Goal: Information Seeking & Learning: Learn about a topic

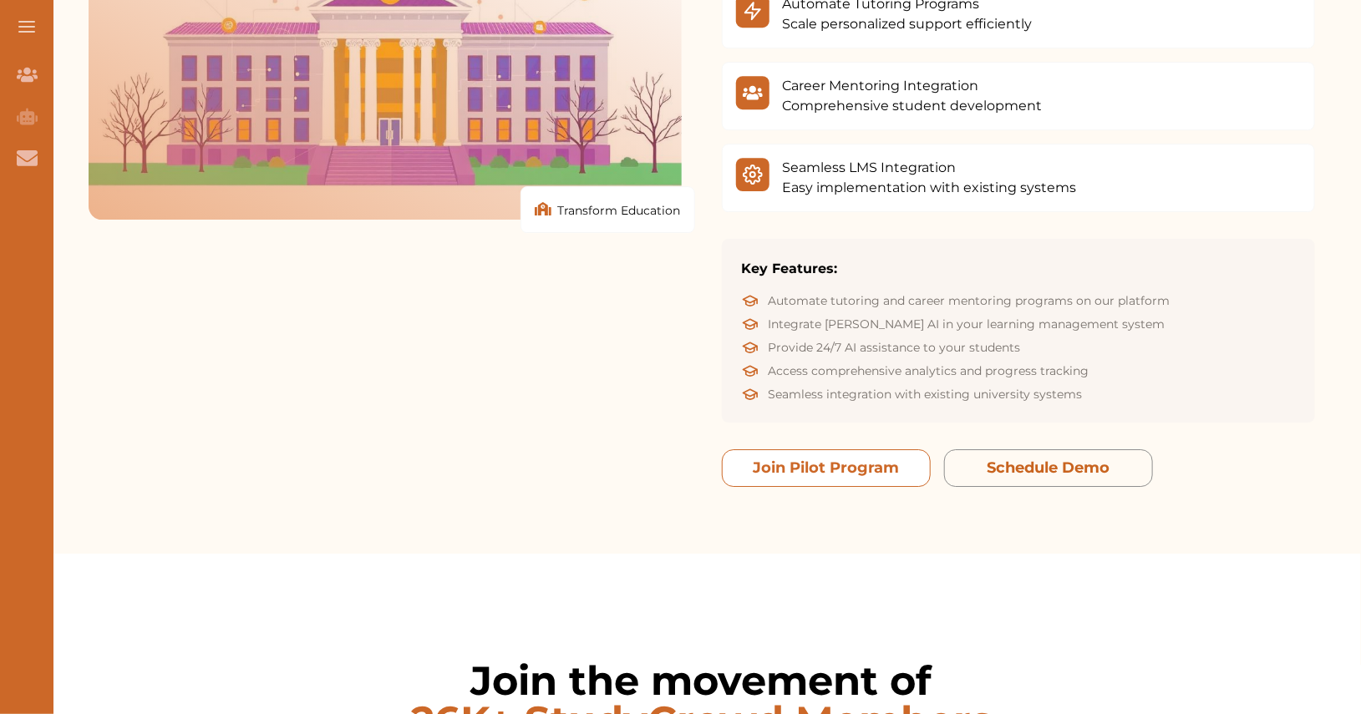
click at [887, 450] on button "Join Pilot Program" at bounding box center [826, 469] width 209 height 38
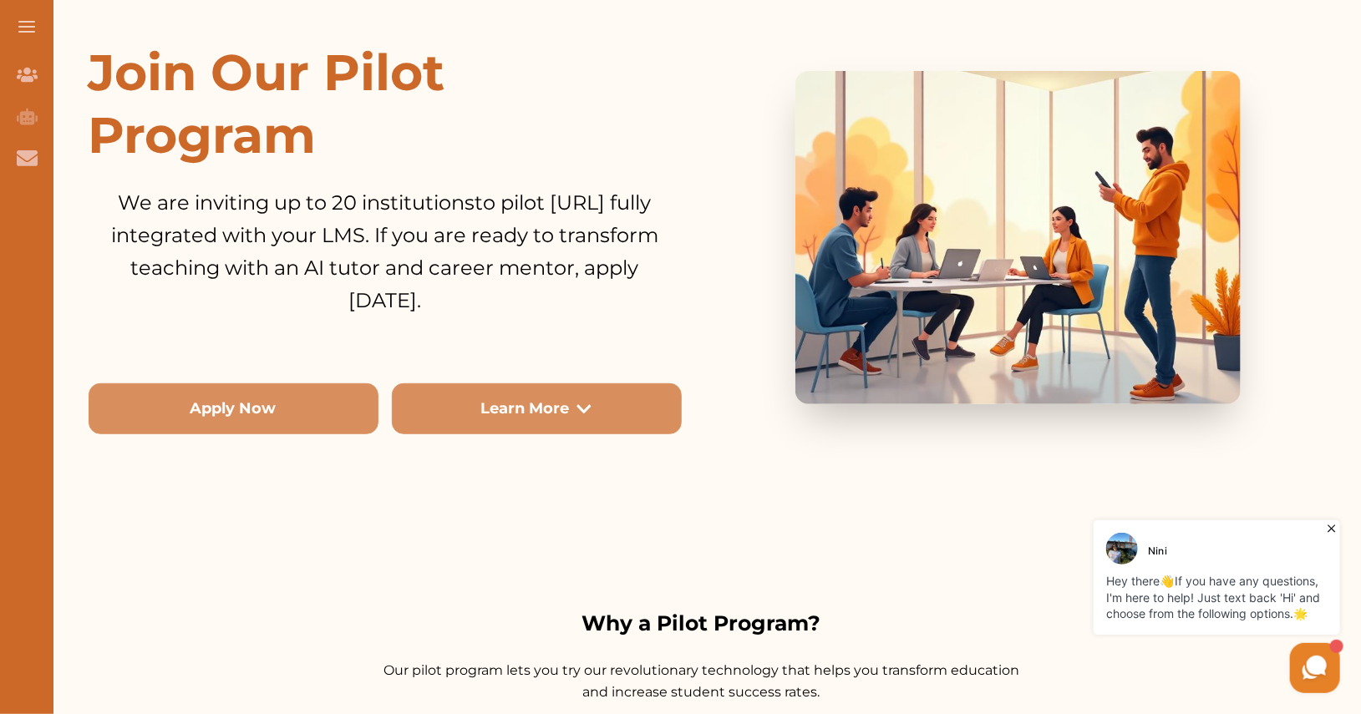
scroll to position [277, 0]
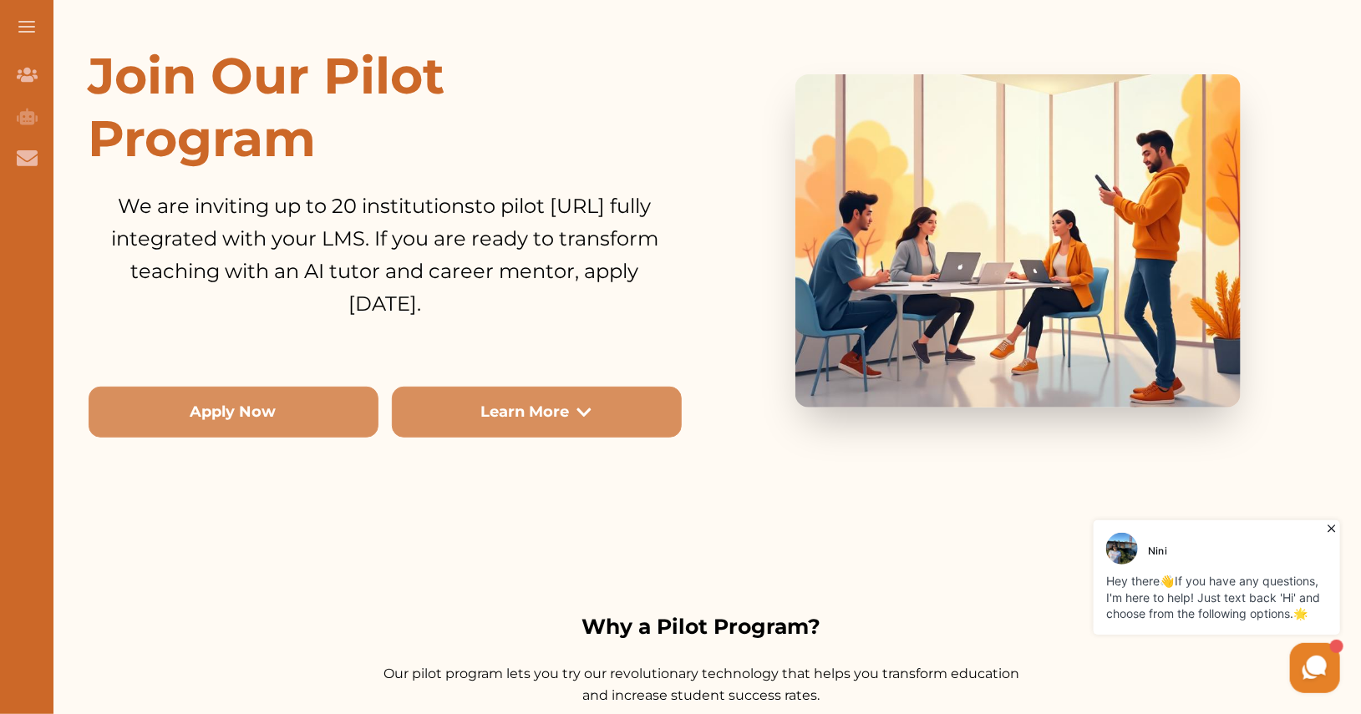
drag, startPoint x: 94, startPoint y: 63, endPoint x: 502, endPoint y: 318, distance: 482.0
click at [502, 318] on div "Join Our Pilot Program We are inviting up to 20 institutions to pilot [URL] ful…" at bounding box center [385, 241] width 593 height 394
copy div "Join Our Pilot Program We are inviting up to 20 institutions to pilot [URL] ful…"
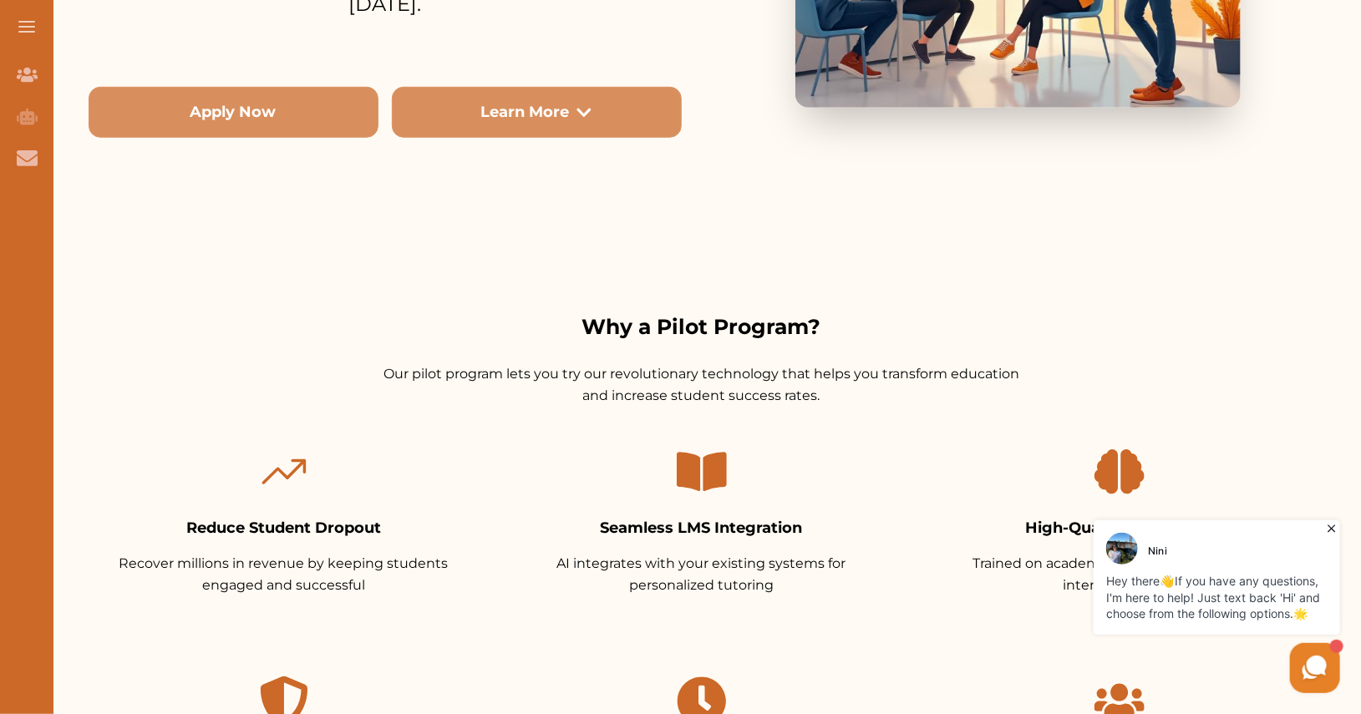
scroll to position [729, 0]
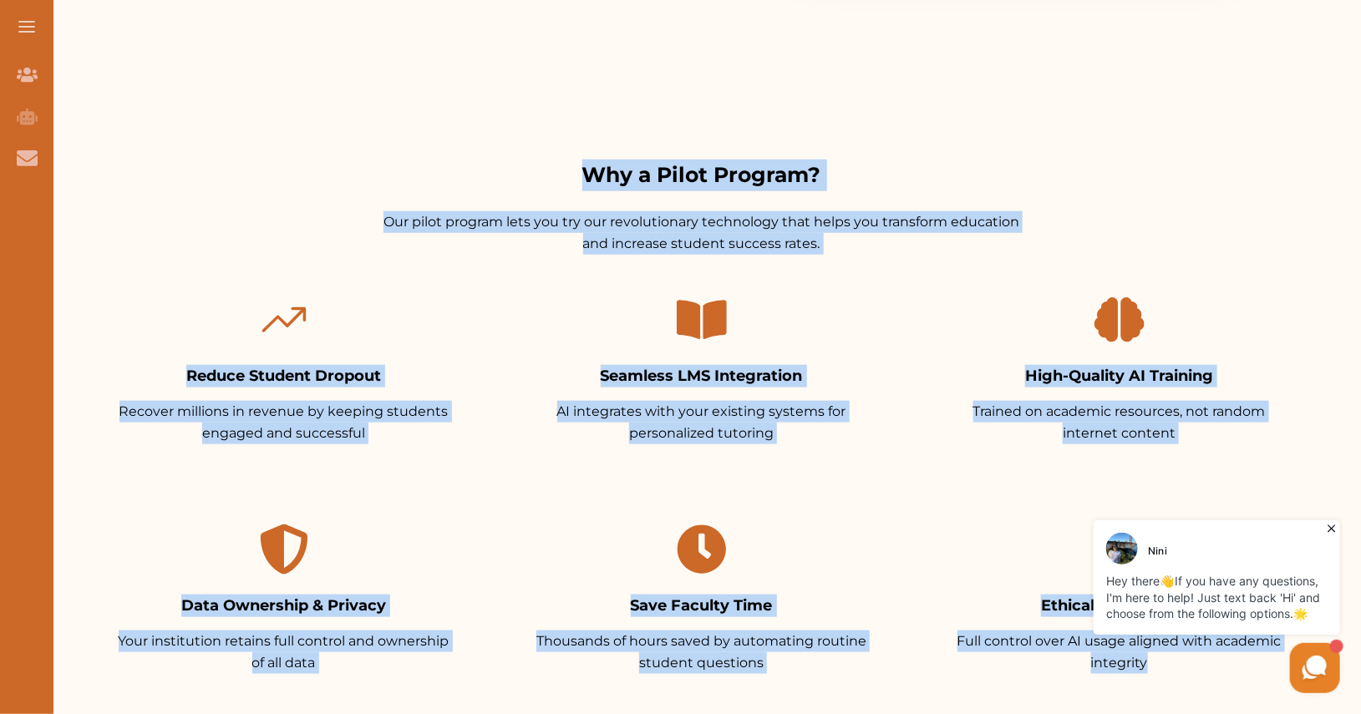
drag, startPoint x: 545, startPoint y: 182, endPoint x: 946, endPoint y: 686, distance: 644.0
click at [946, 686] on div "Why a Pilot Program? Our pilot program lets you try our revolutionary technolog…" at bounding box center [701, 621] width 1253 height 922
copy div "Why a Pilot Program? Our pilot program lets you try our revolutionary technolog…"
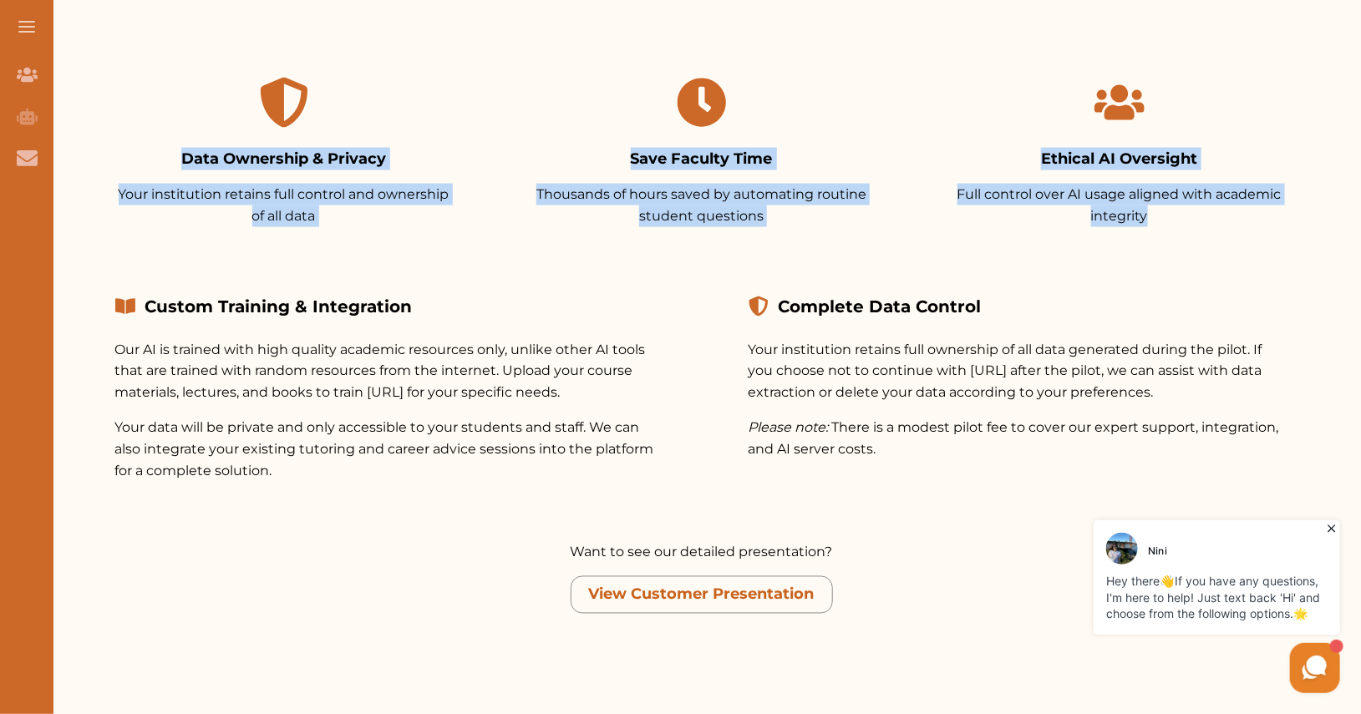
scroll to position [1265, 0]
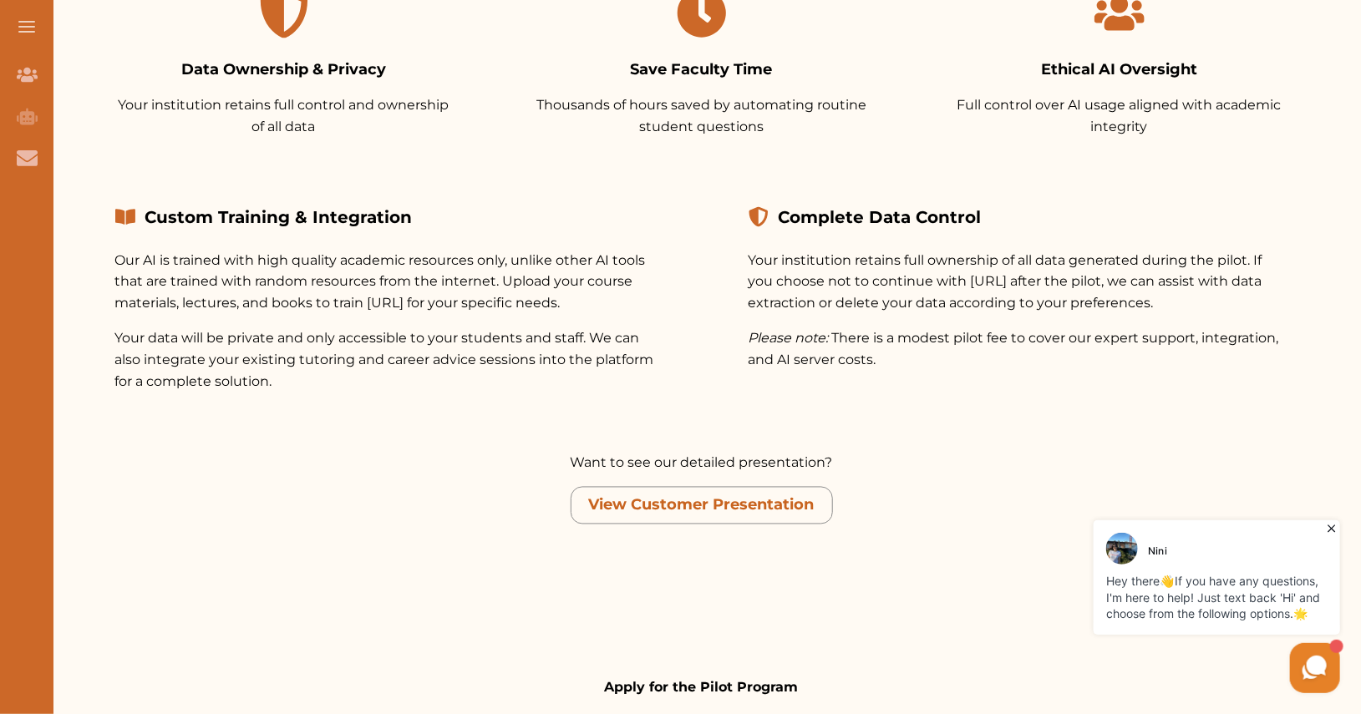
click at [847, 257] on p "Your institution retains full ownership of all data generated during the pilot.…" at bounding box center [1019, 282] width 540 height 65
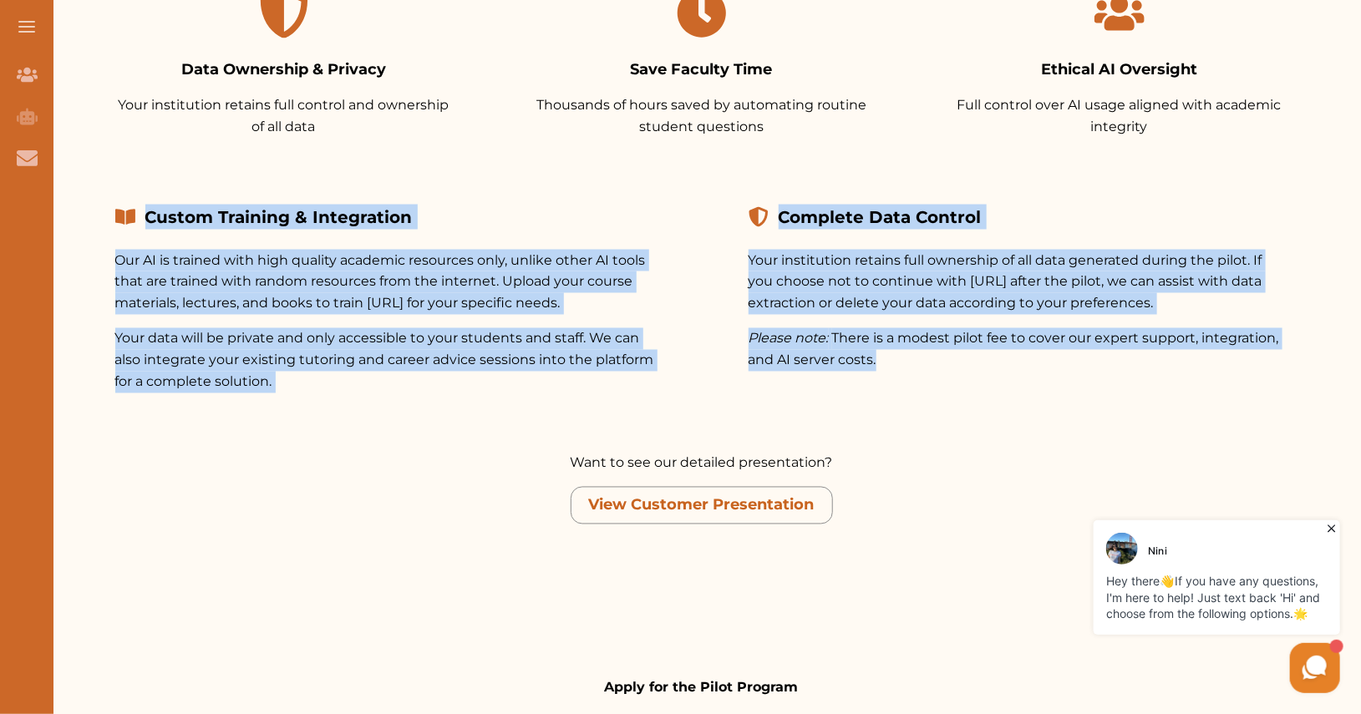
drag, startPoint x: 103, startPoint y: 206, endPoint x: 877, endPoint y: 384, distance: 794.0
click at [877, 384] on div "Custom Training & Integration Our AI is trained with high quality academic reso…" at bounding box center [702, 299] width 1227 height 242
copy div "Custom Training & Integration Our AI is trained with high quality academic reso…"
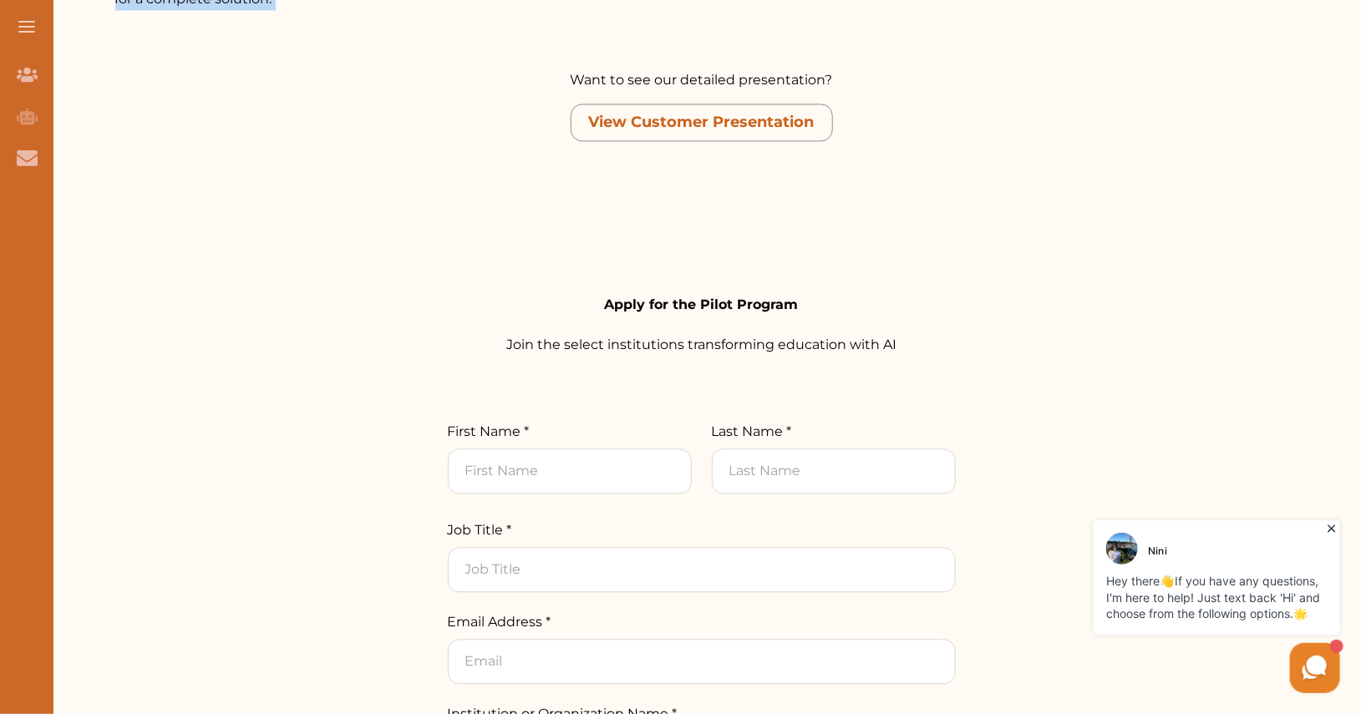
scroll to position [1601, 0]
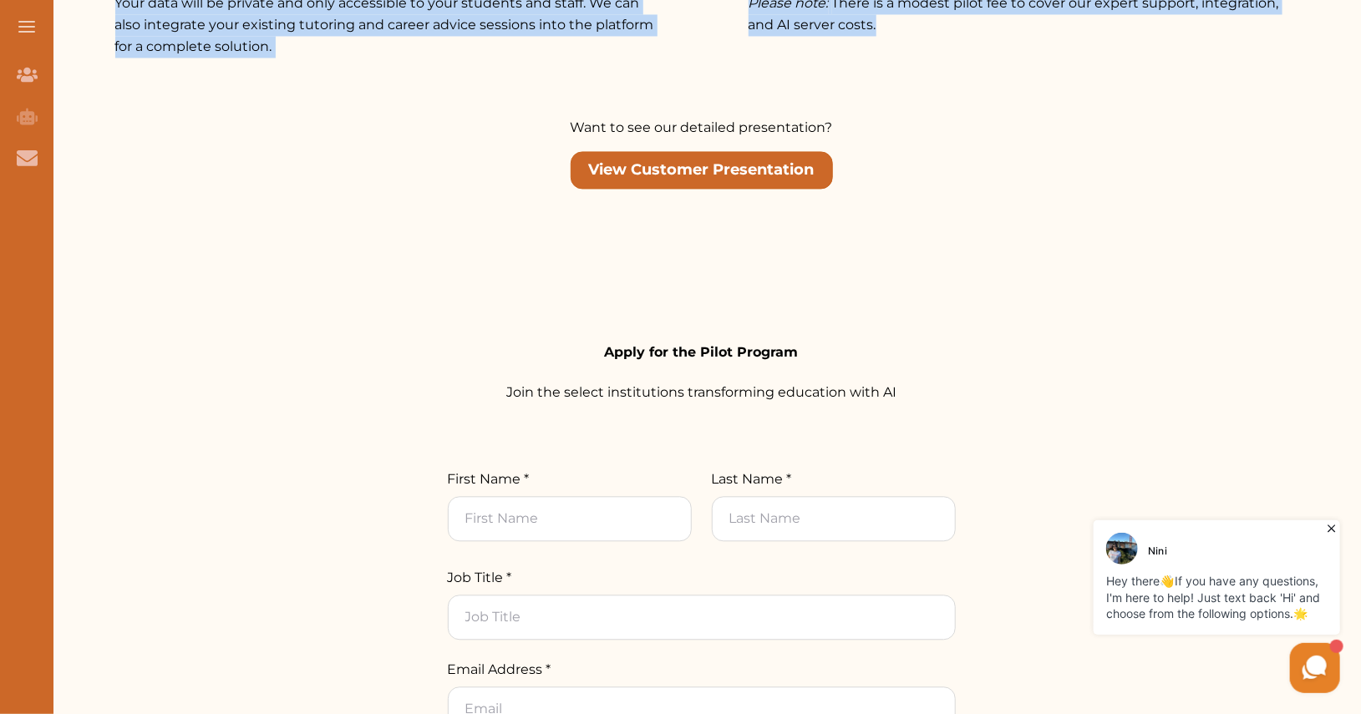
click at [724, 162] on link "View Customer Presentation" at bounding box center [702, 170] width 226 height 23
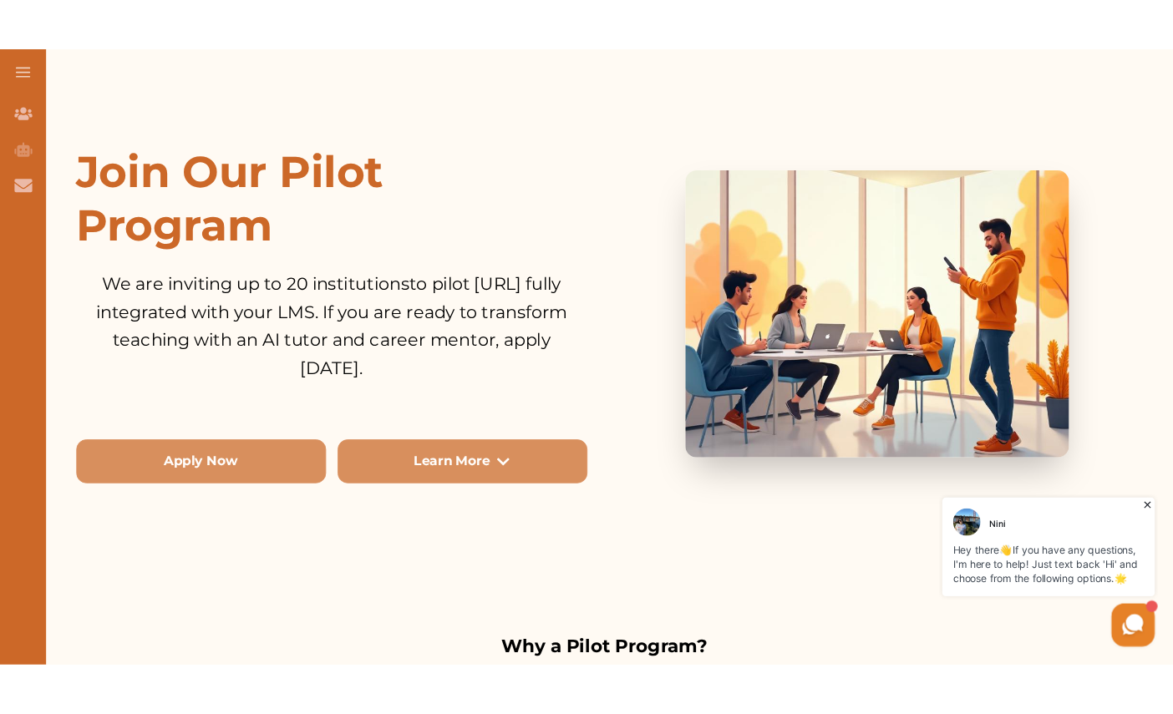
scroll to position [0, 0]
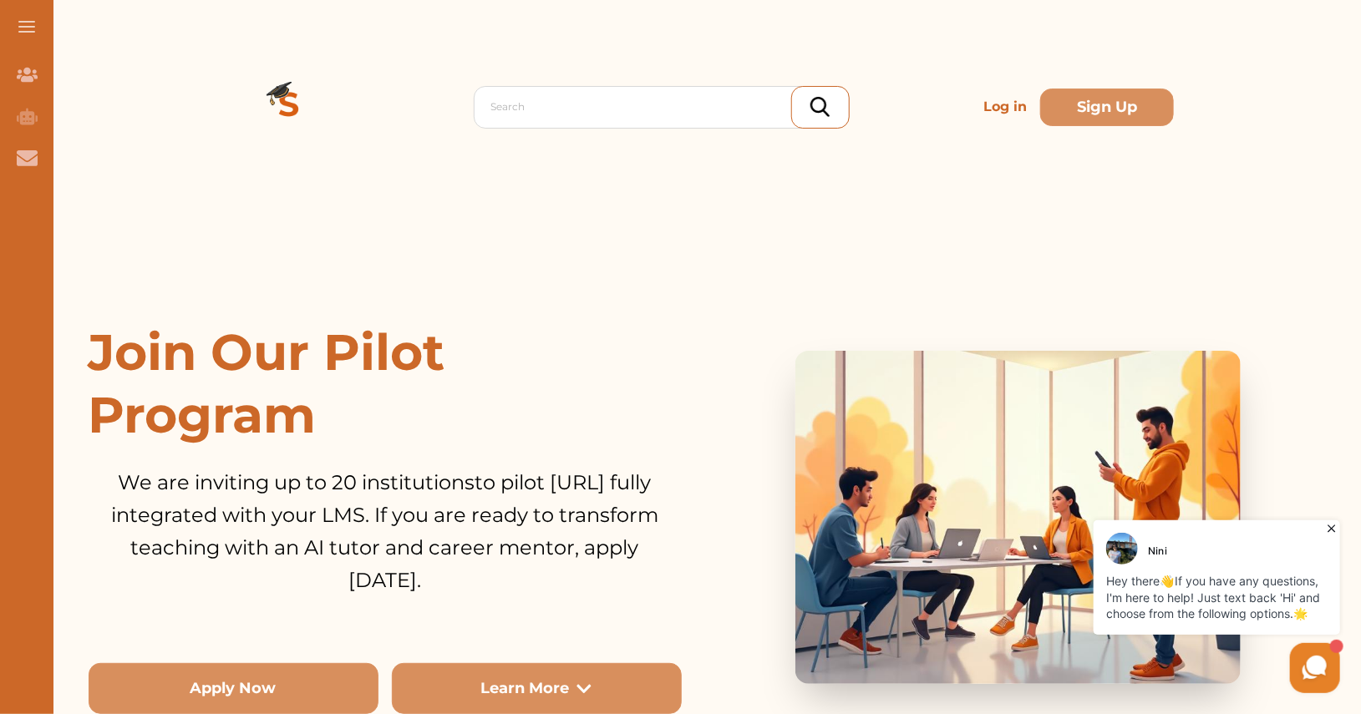
click at [279, 87] on img at bounding box center [289, 107] width 120 height 120
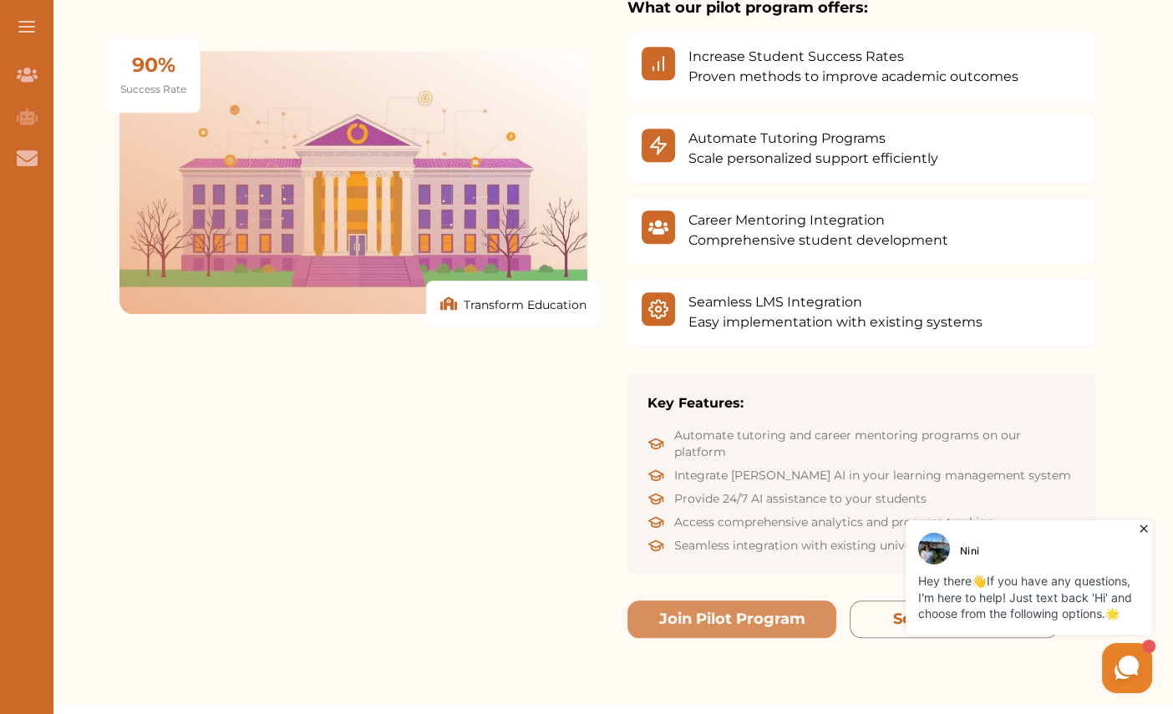
scroll to position [2688, 0]
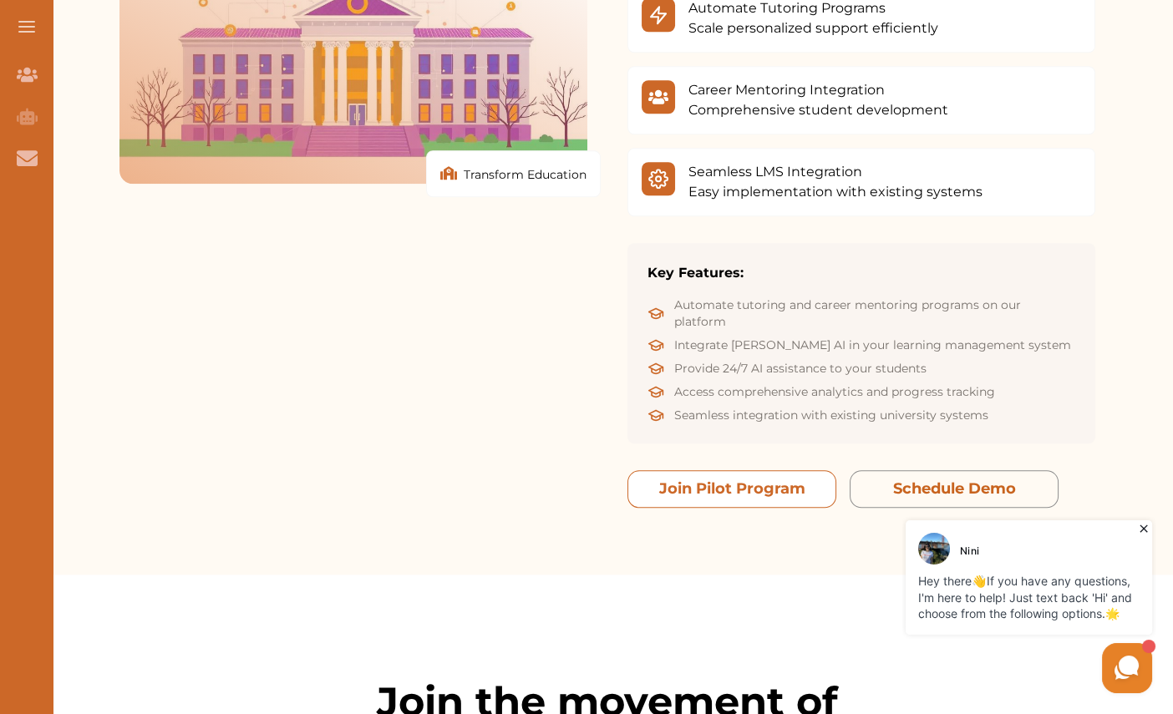
click at [735, 470] on button "Join Pilot Program" at bounding box center [732, 489] width 209 height 38
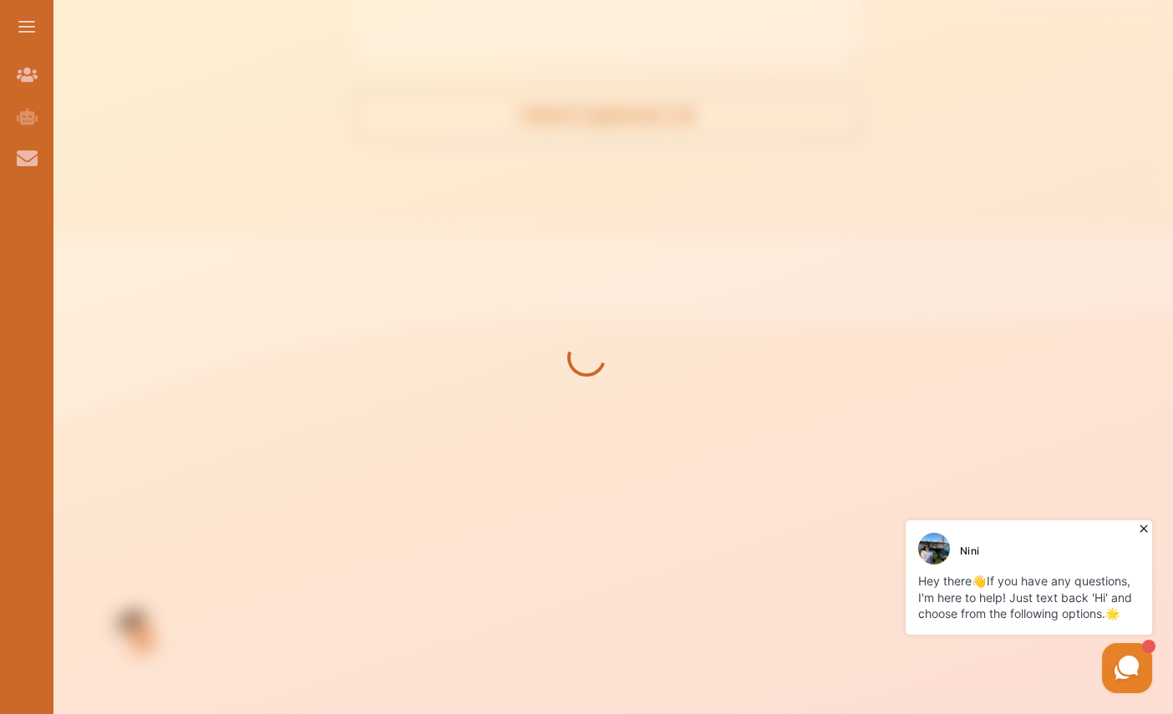
click at [1148, 527] on icon at bounding box center [1144, 529] width 17 height 17
click at [1141, 527] on icon at bounding box center [1144, 530] width 8 height 8
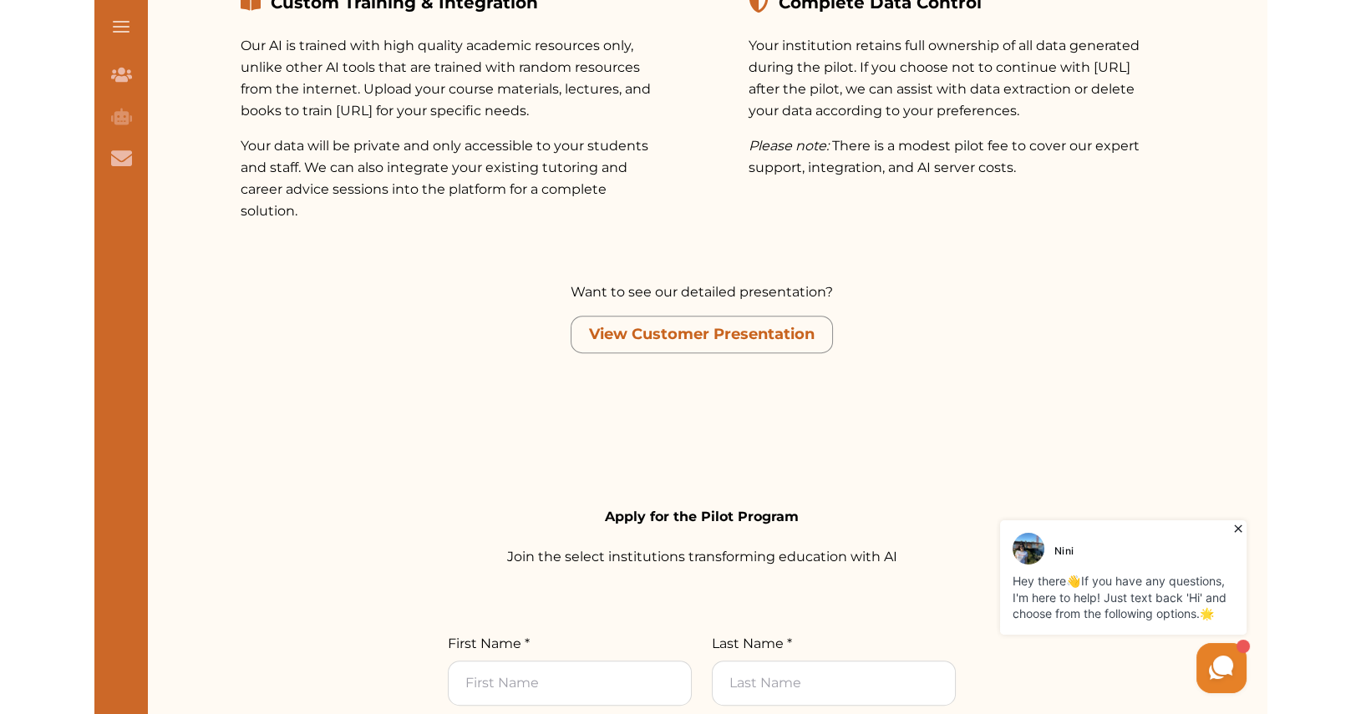
scroll to position [1271, 0]
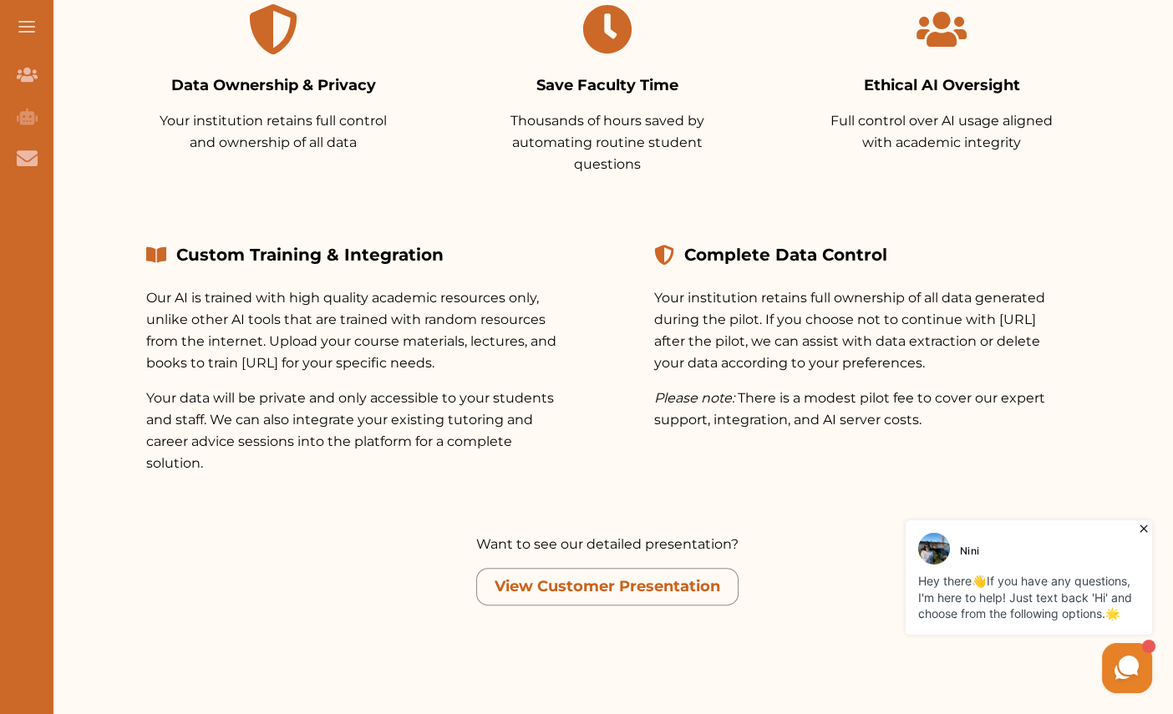
click at [1144, 529] on icon at bounding box center [1144, 530] width 8 height 8
click at [1139, 685] on picture at bounding box center [1127, 668] width 50 height 50
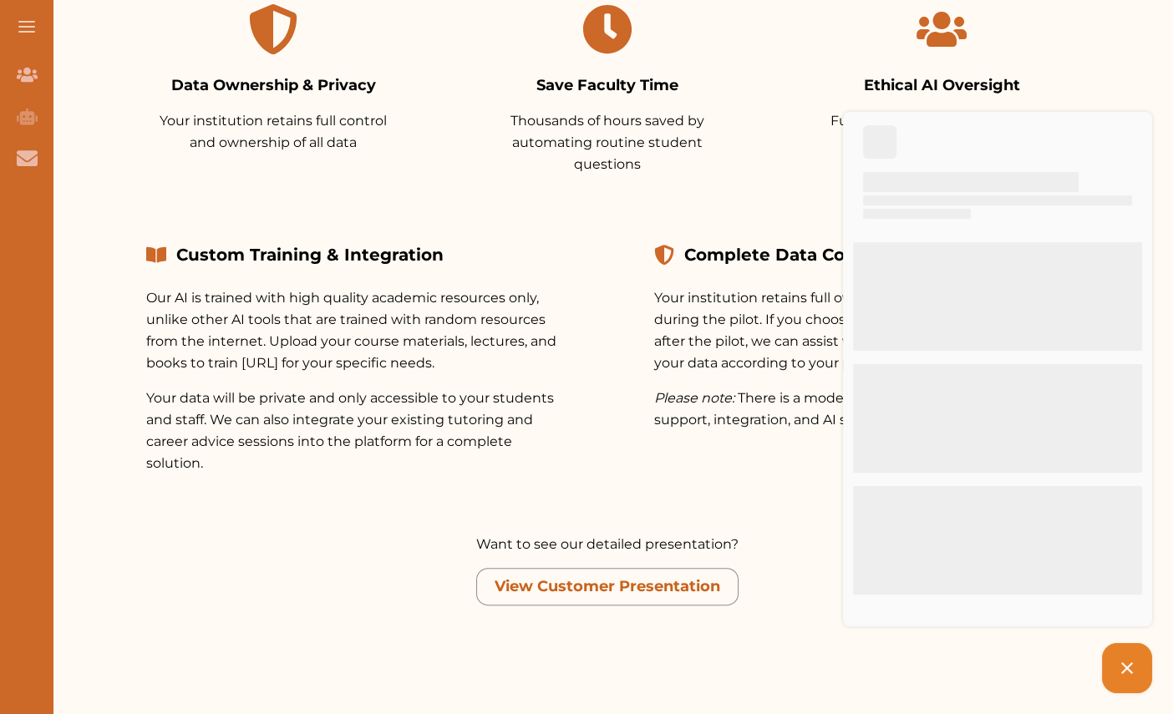
click at [1136, 671] on icon at bounding box center [1127, 668] width 20 height 20
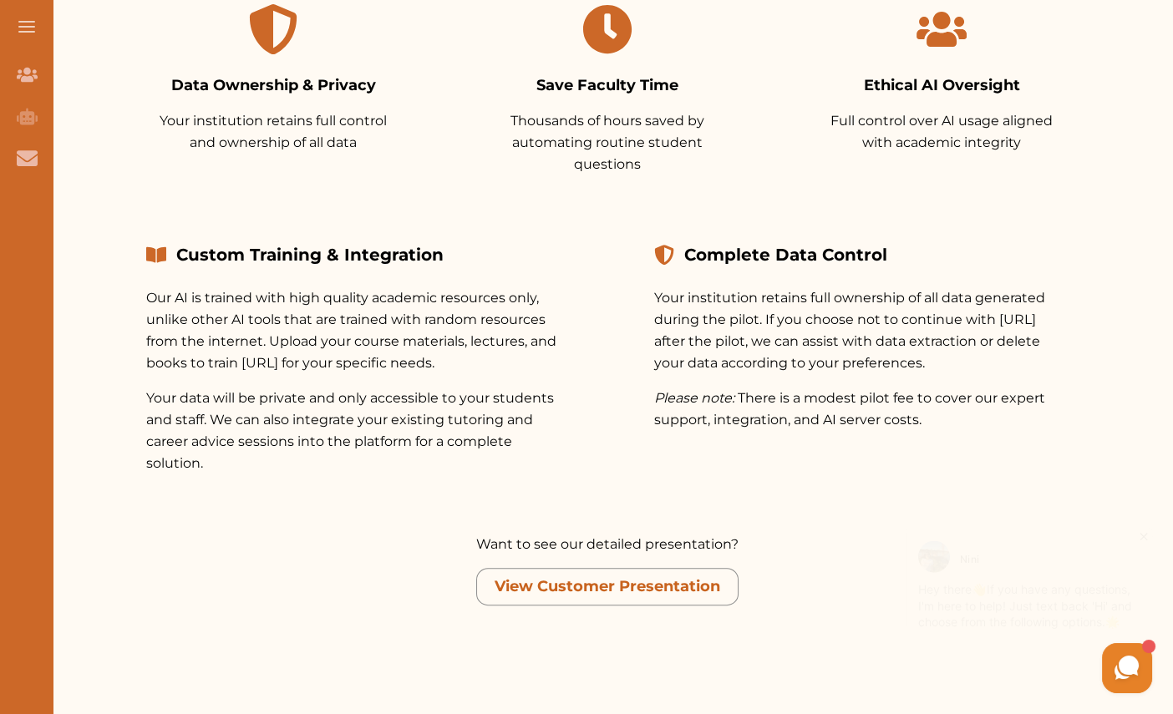
click at [1144, 530] on icon at bounding box center [1144, 530] width 8 height 8
click at [1144, 519] on div "[PERSON_NAME] Hey there 👋 If you have any questions, I'm here to help! Just tex…" at bounding box center [1029, 577] width 255 height 123
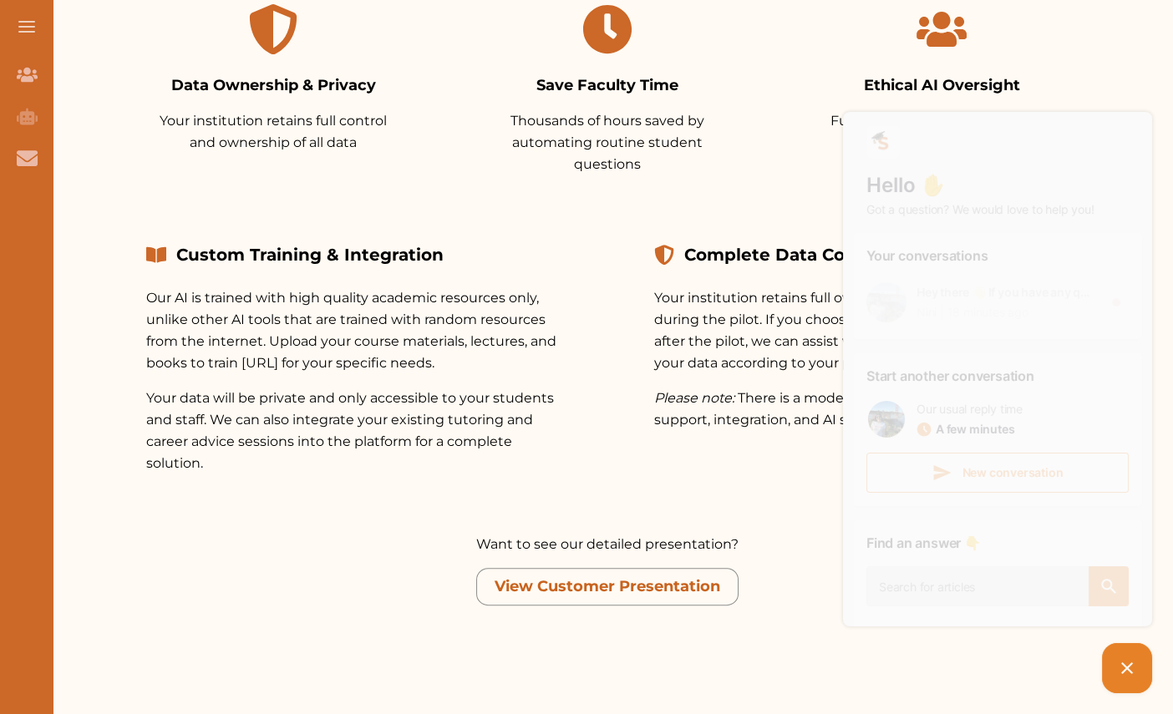
click at [1137, 673] on icon at bounding box center [1127, 668] width 20 height 20
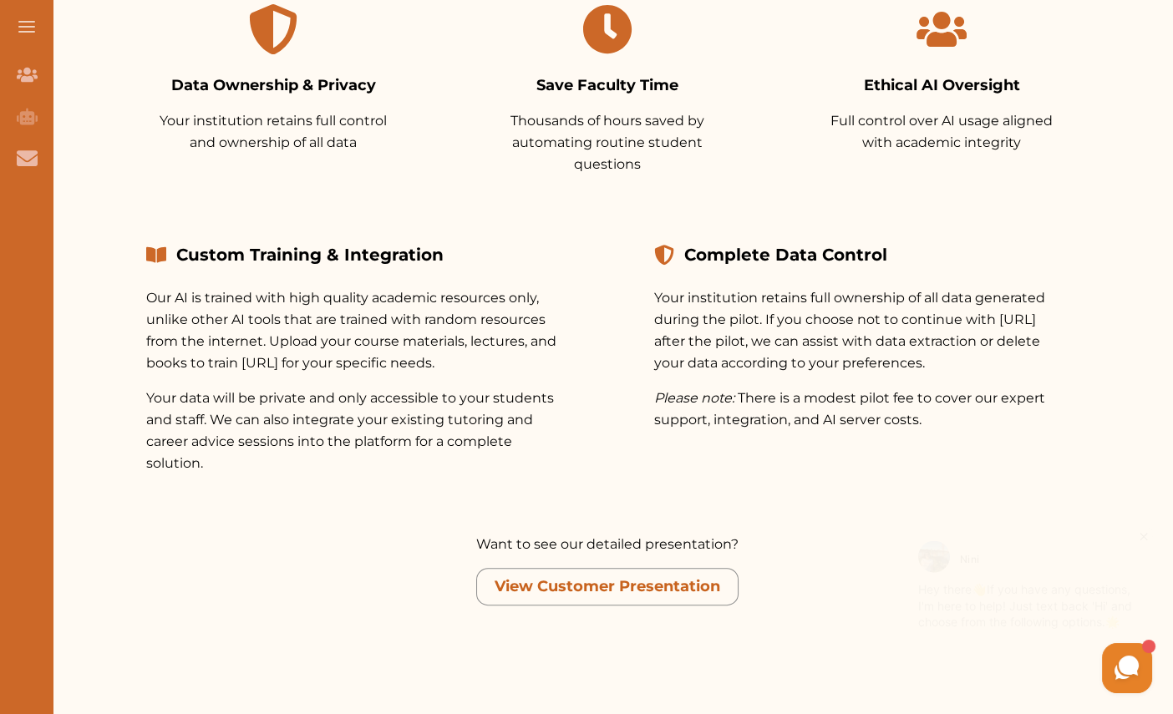
click at [1140, 525] on icon at bounding box center [1144, 529] width 17 height 17
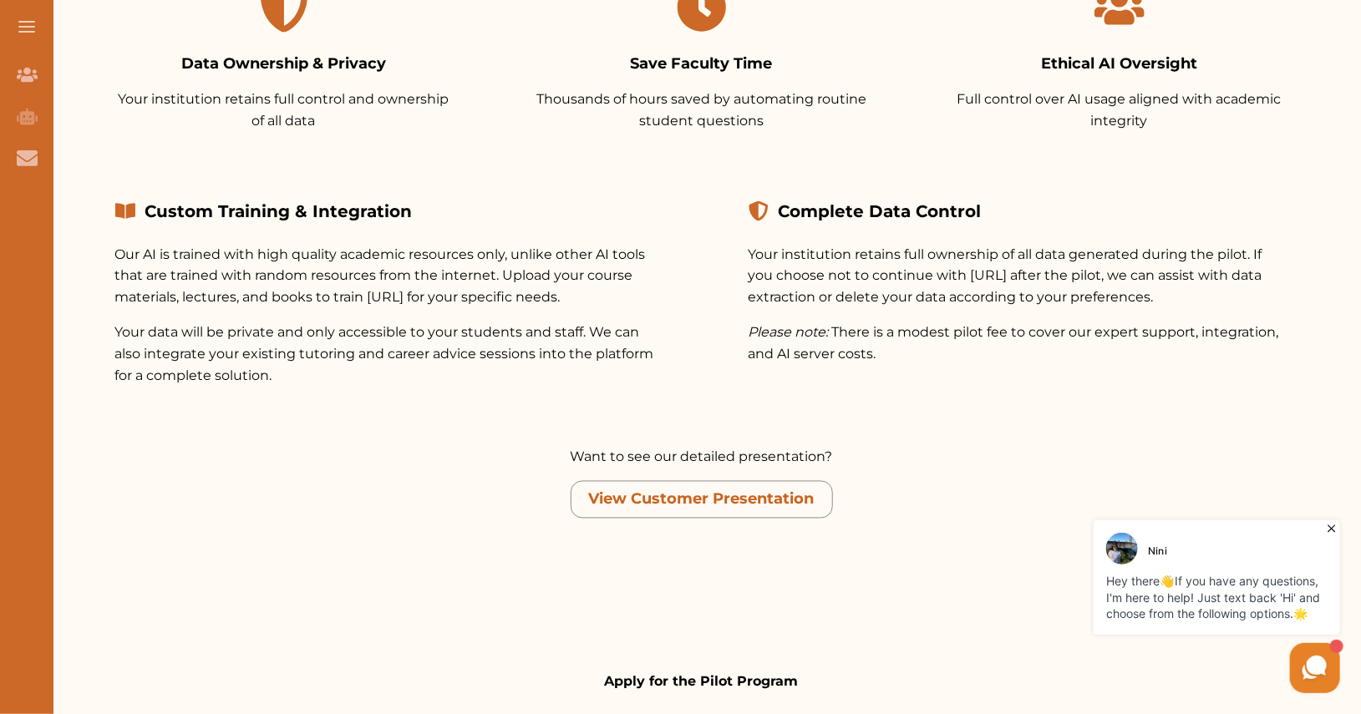
click at [1331, 530] on icon at bounding box center [1331, 528] width 17 height 17
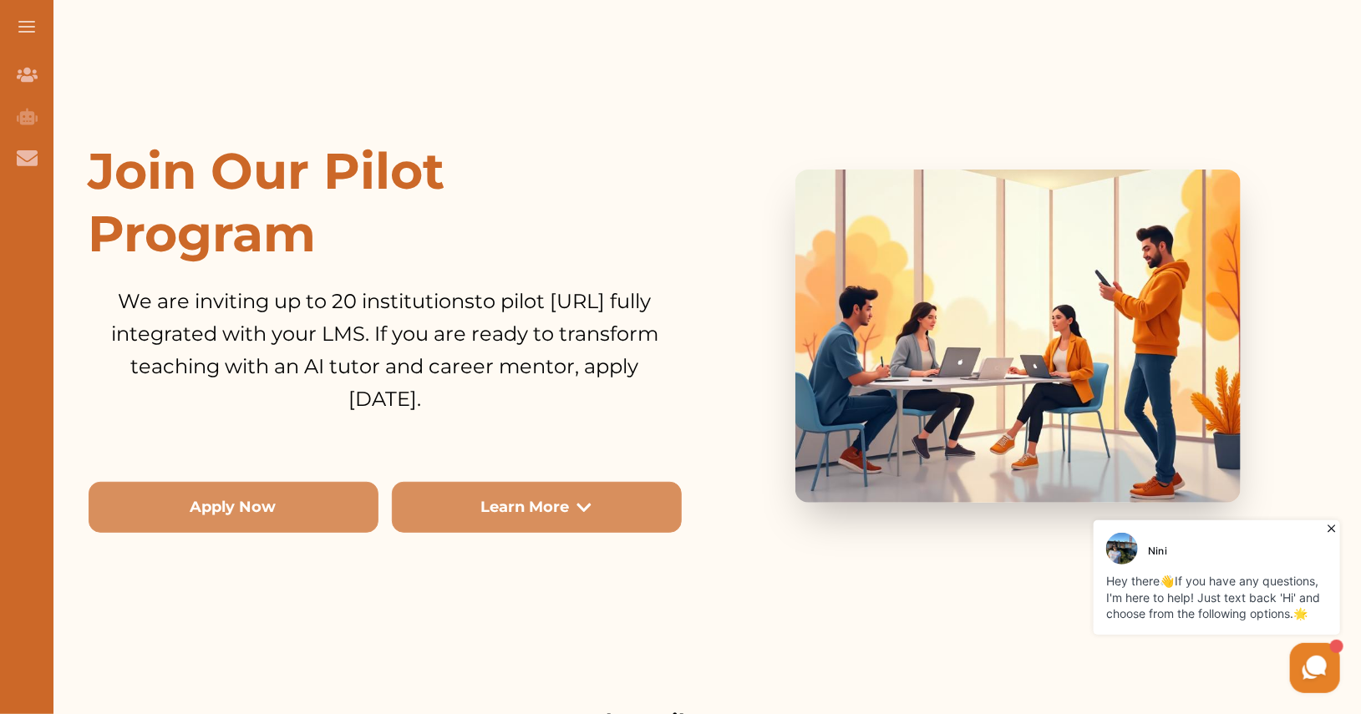
scroll to position [180, 0]
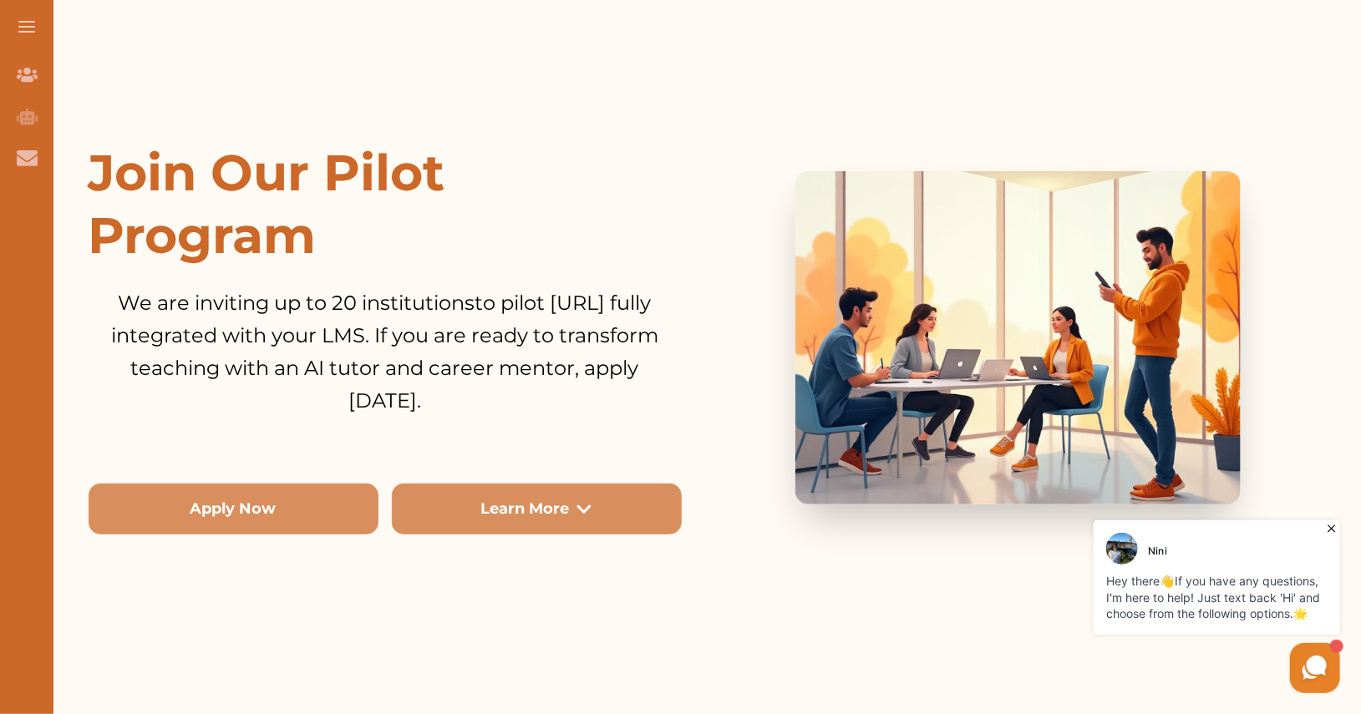
click at [1333, 525] on icon at bounding box center [1331, 528] width 17 height 17
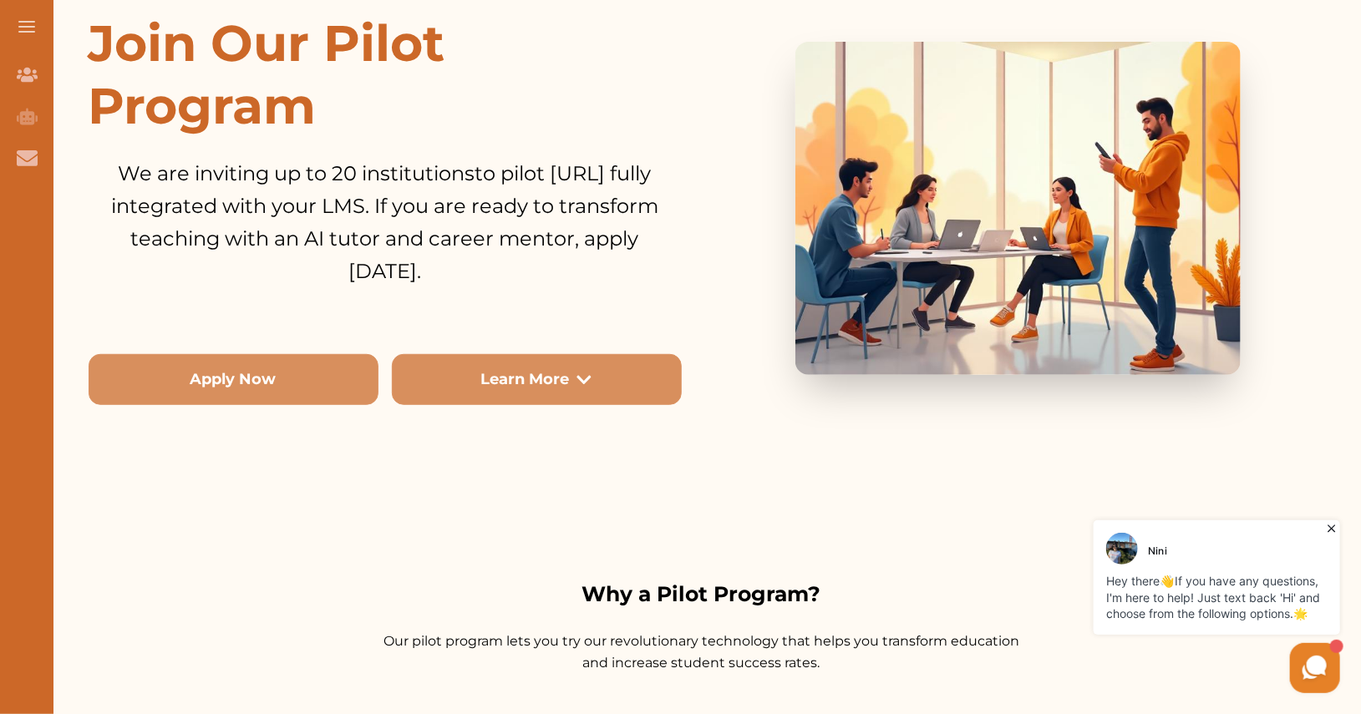
scroll to position [311, 0]
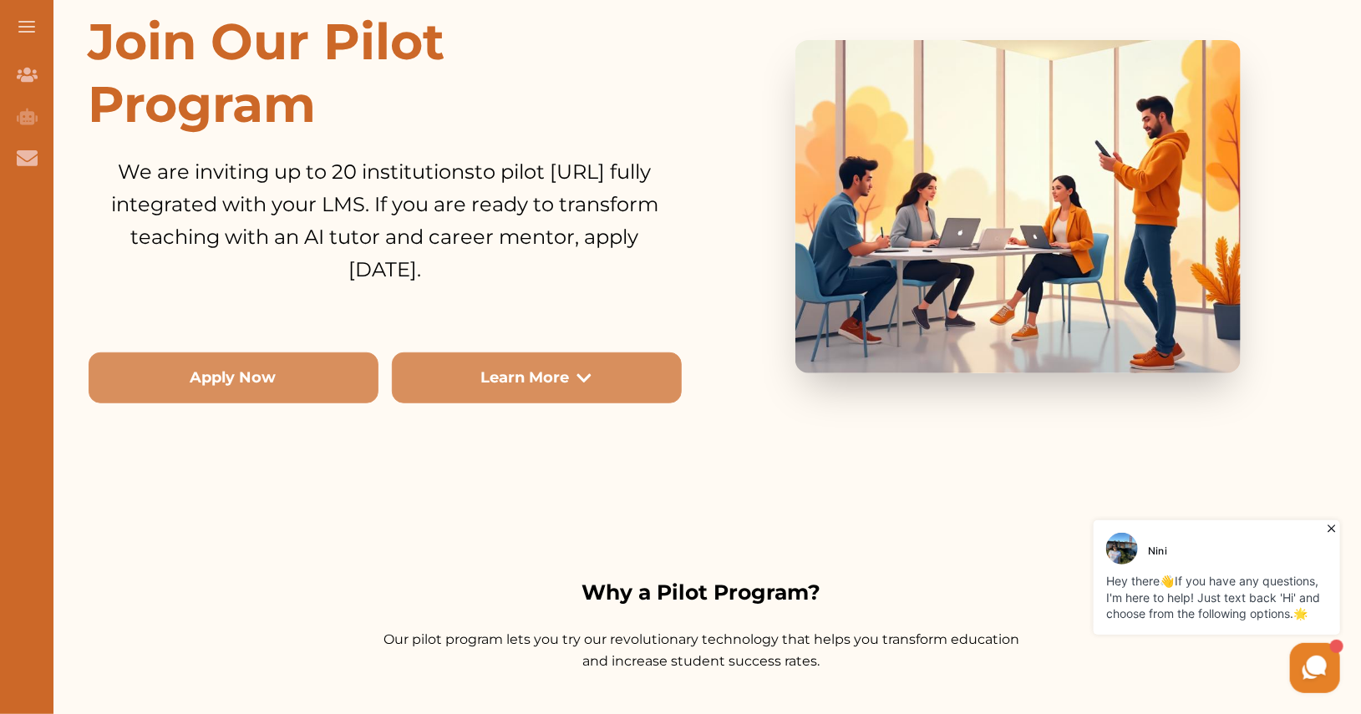
drag, startPoint x: 531, startPoint y: 283, endPoint x: 91, endPoint y: 47, distance: 499.1
click at [91, 47] on div "Join Our Pilot Program We are inviting up to 20 institutions to pilot [URL] ful…" at bounding box center [385, 207] width 593 height 394
copy div "Join Our Pilot Program We are inviting up to 20 institutions to pilot [URL] ful…"
click at [164, 41] on span "Join Our Pilot Program" at bounding box center [267, 73] width 357 height 124
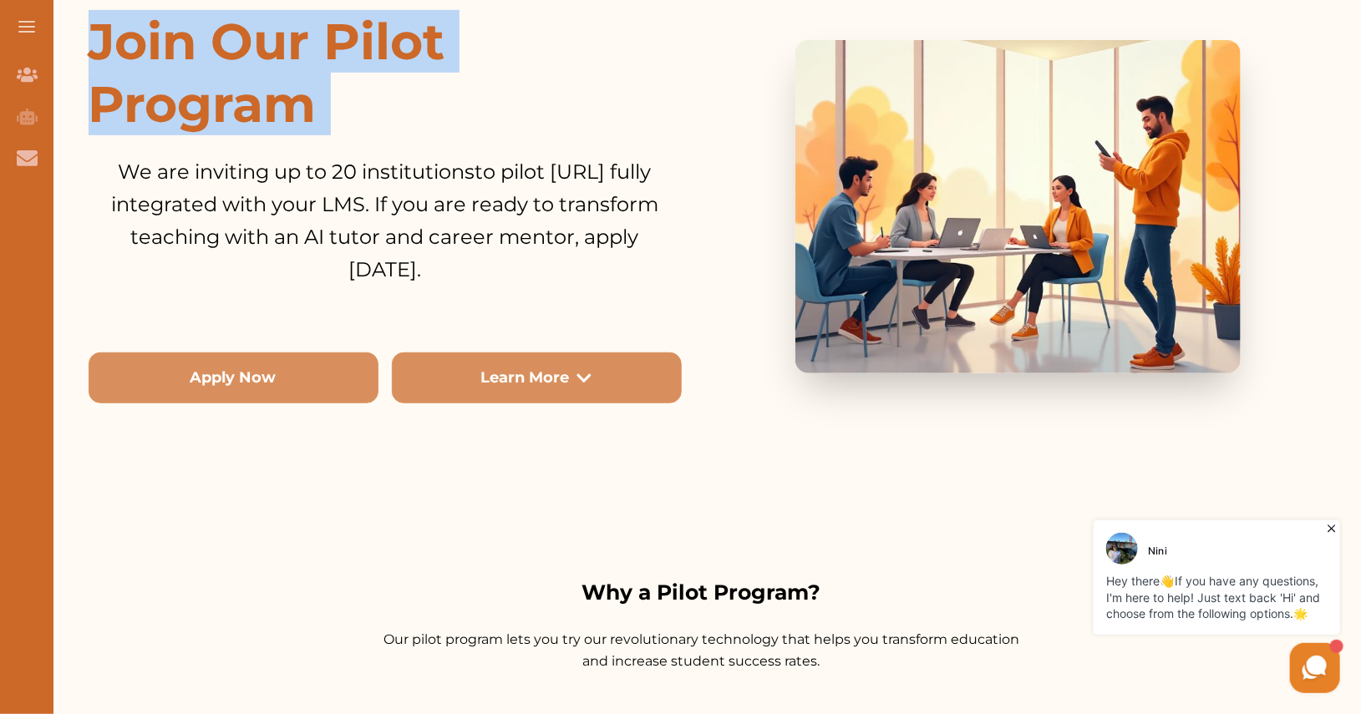
click at [164, 41] on span "Join Our Pilot Program" at bounding box center [267, 73] width 357 height 124
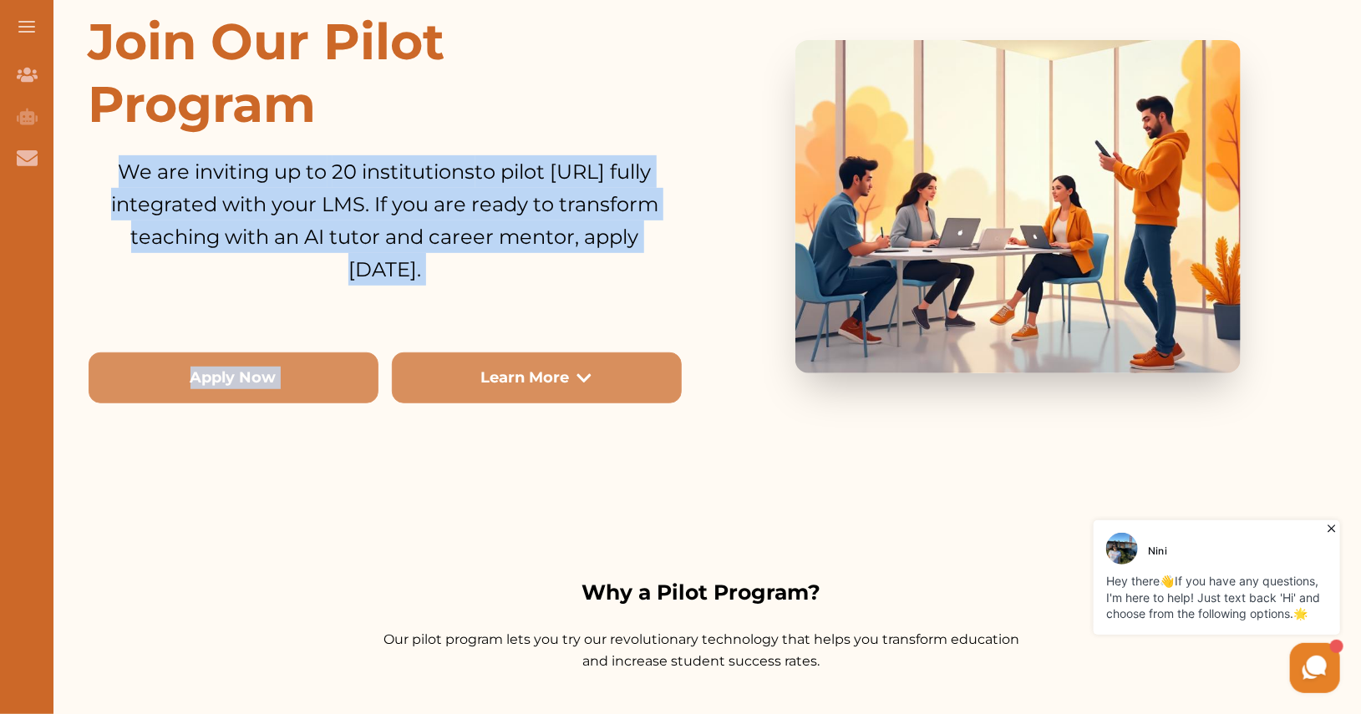
drag, startPoint x: 545, startPoint y: 286, endPoint x: 135, endPoint y: 174, distance: 425.3
click at [135, 174] on div "Join Our Pilot Program We are inviting up to 20 institutions to pilot [URL] ful…" at bounding box center [385, 207] width 593 height 394
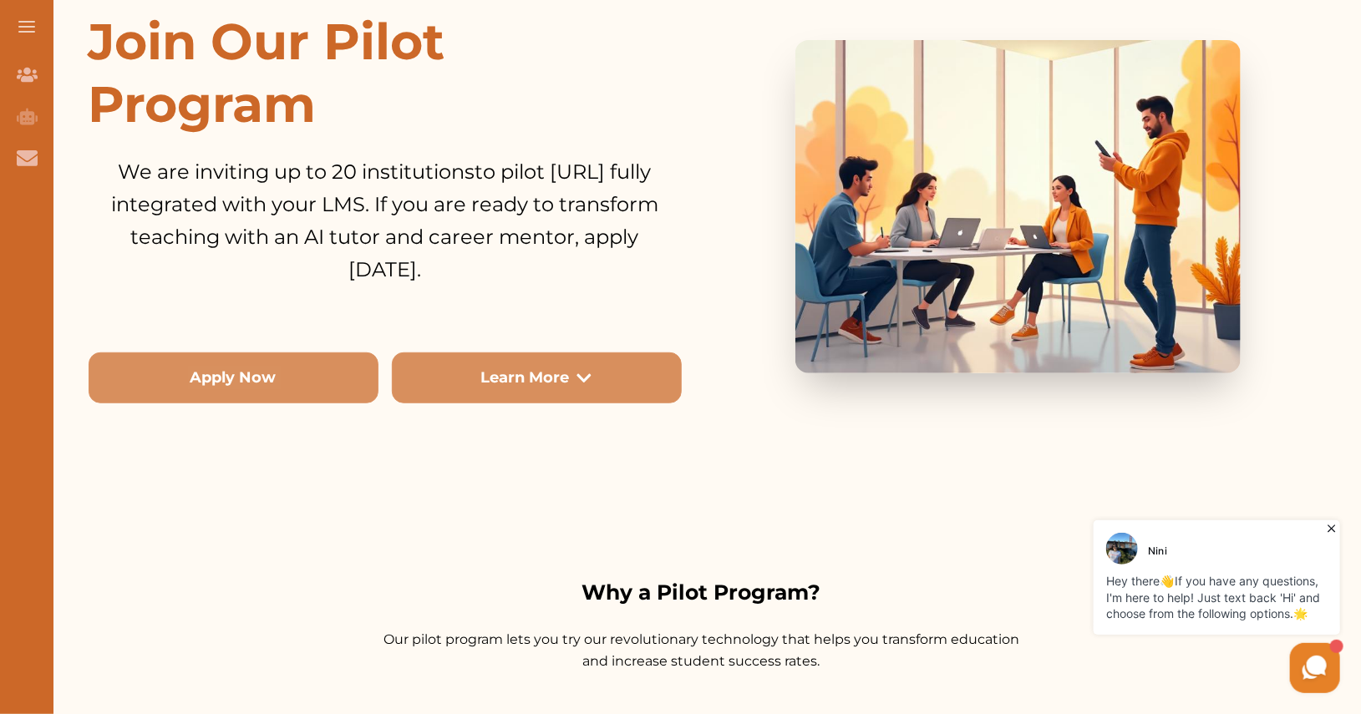
click at [193, 175] on p "We are inviting up to 20 institutions to pilot [URL] fully integrated with your…" at bounding box center [385, 220] width 562 height 130
drag, startPoint x: 173, startPoint y: 169, endPoint x: 572, endPoint y: 266, distance: 411.0
click at [572, 266] on p "We are inviting up to 20 institutions to pilot [URL] fully integrated with your…" at bounding box center [385, 220] width 562 height 130
copy p "We are inviting up to 20 institutions to pilot [URL] fully integrated with your…"
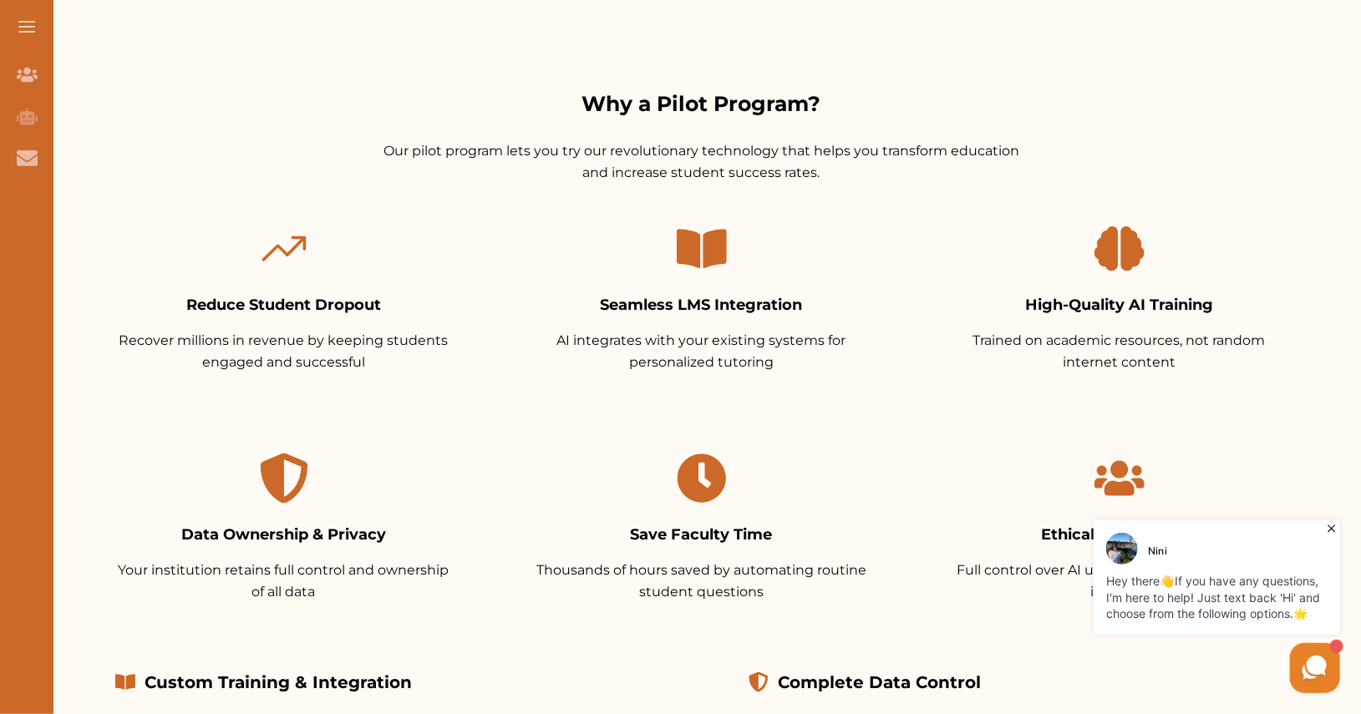
scroll to position [857, 0]
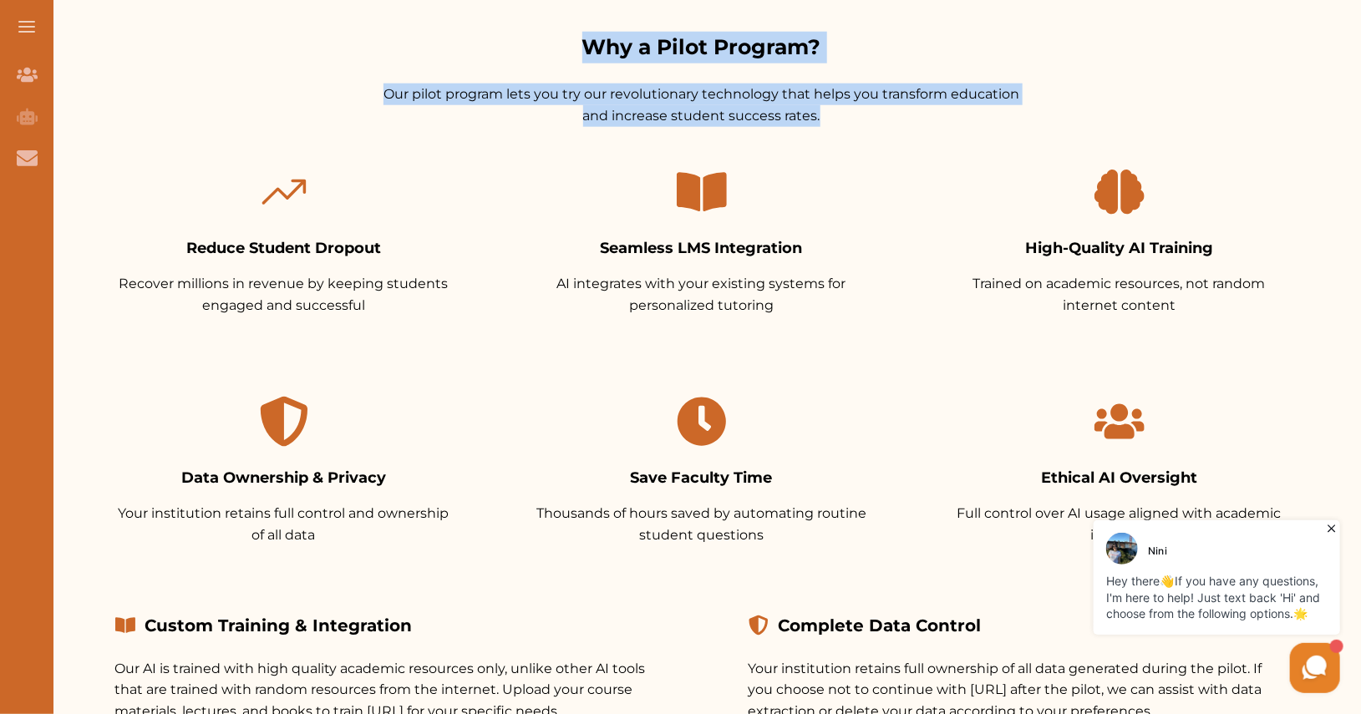
drag, startPoint x: 577, startPoint y: 48, endPoint x: 853, endPoint y: 123, distance: 285.8
click at [853, 123] on div "Why a Pilot Program? Our pilot program lets you try our revolutionary technolog…" at bounding box center [702, 79] width 1227 height 95
copy div "Why a Pilot Program? Our pilot program lets you try our revolutionary technolog…"
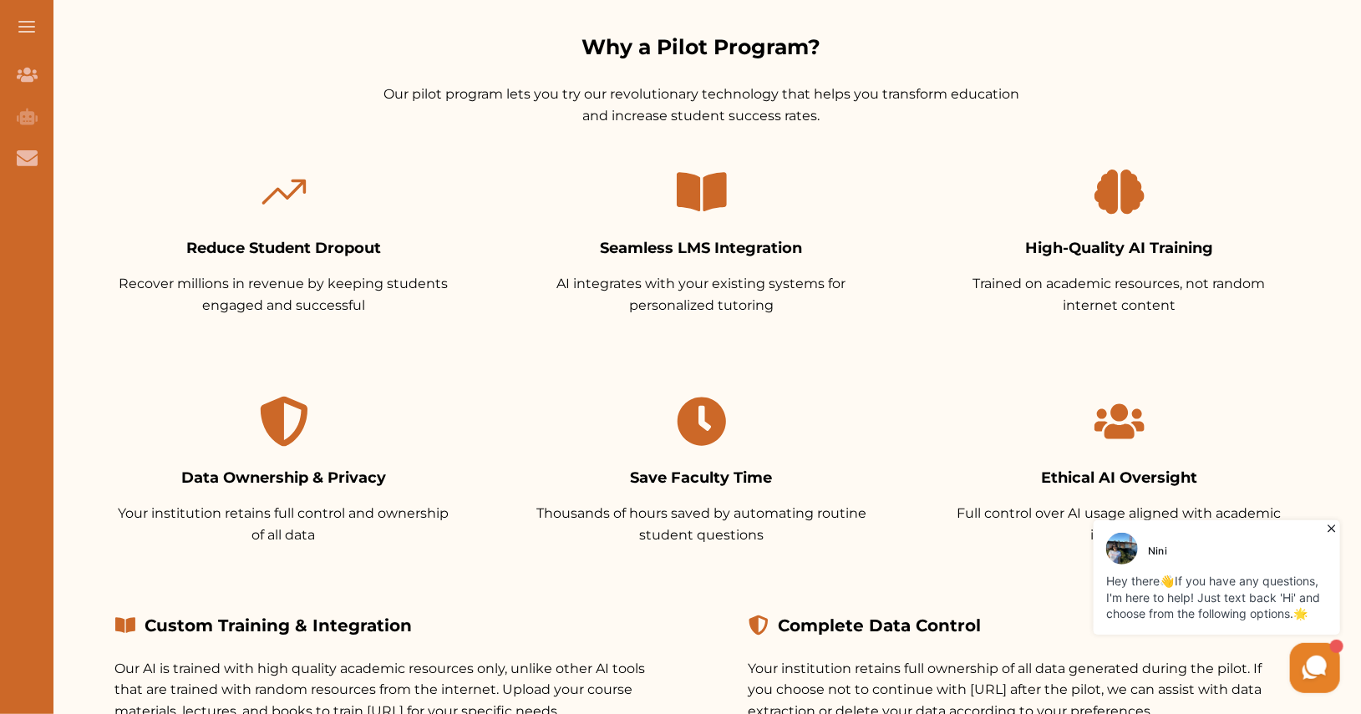
click at [280, 183] on icon at bounding box center [284, 192] width 50 height 50
drag, startPoint x: 282, startPoint y: 195, endPoint x: 248, endPoint y: 196, distance: 34.3
click at [248, 196] on div at bounding box center [284, 192] width 338 height 50
drag, startPoint x: 282, startPoint y: 195, endPoint x: 236, endPoint y: 195, distance: 45.1
click at [236, 195] on div at bounding box center [284, 192] width 338 height 50
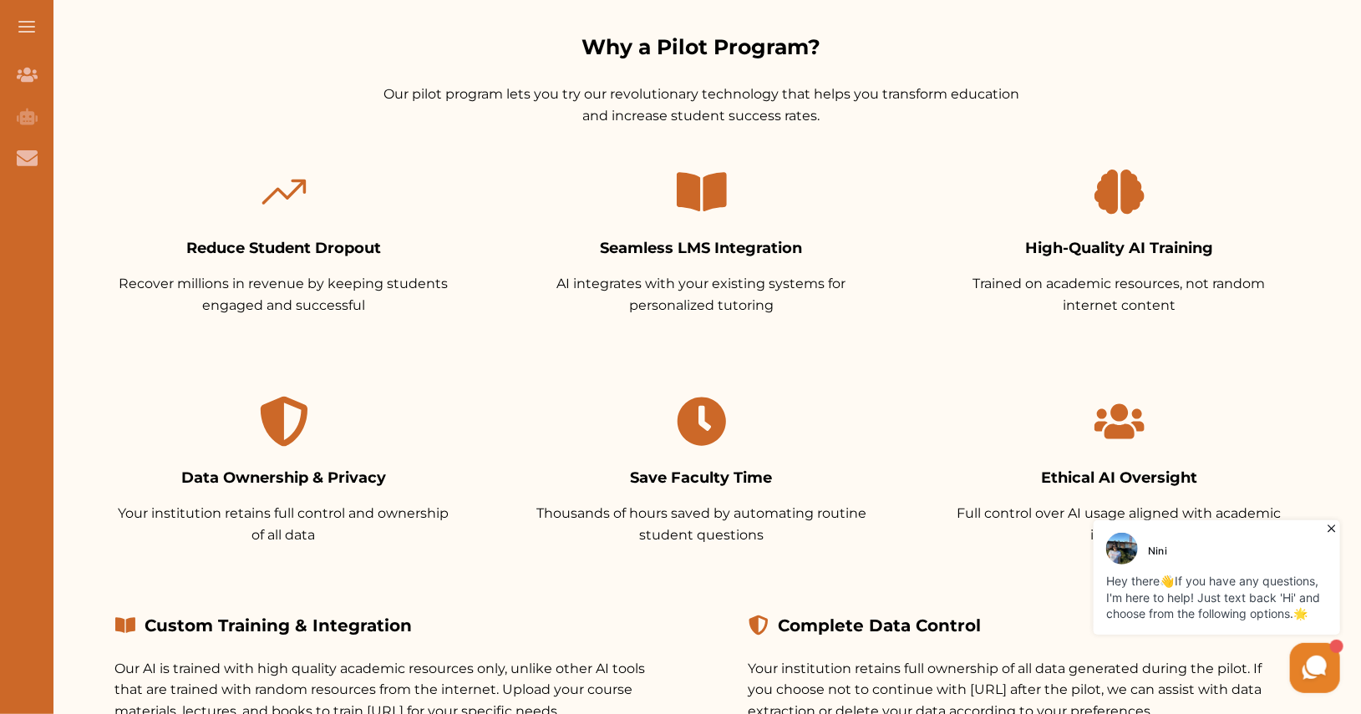
drag, startPoint x: 287, startPoint y: 193, endPoint x: 245, endPoint y: 193, distance: 41.8
click at [245, 193] on div at bounding box center [284, 192] width 338 height 50
drag, startPoint x: 276, startPoint y: 181, endPoint x: 297, endPoint y: 226, distance: 50.1
click at [297, 226] on div "Reduce Student Dropout Recover millions in revenue by keeping students engaged …" at bounding box center [284, 241] width 391 height 203
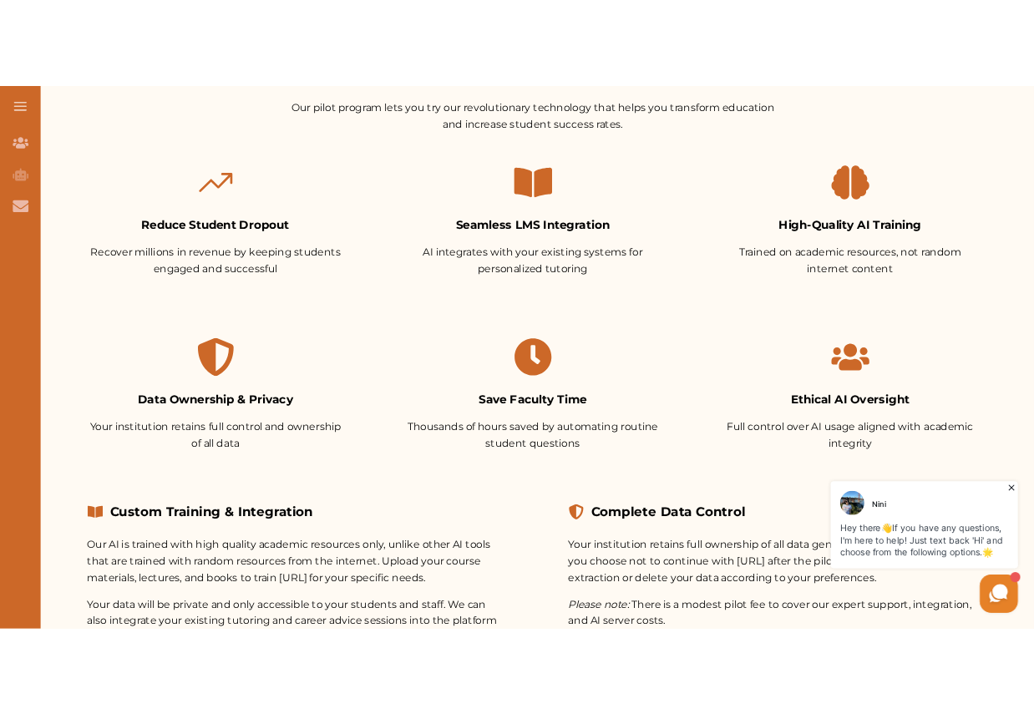
scroll to position [921, 0]
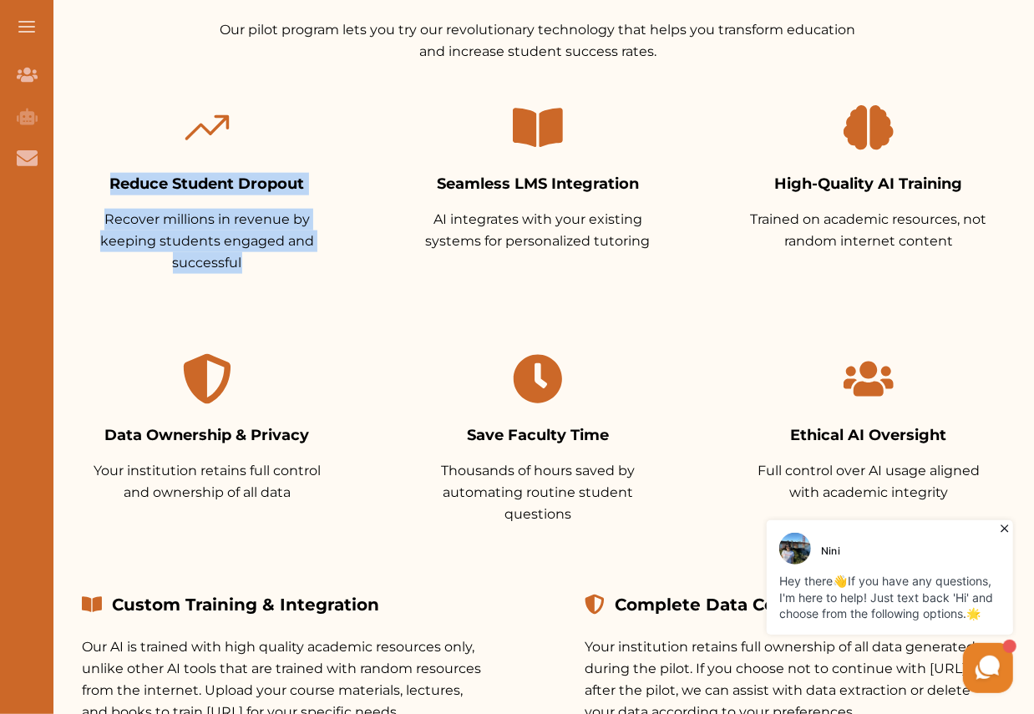
drag, startPoint x: 268, startPoint y: 264, endPoint x: 92, endPoint y: 159, distance: 205.4
click at [92, 159] on div "Reduce Student Dropout Recover millions in revenue by keeping students engaged …" at bounding box center [207, 188] width 304 height 225
copy div "Reduce Student Dropout Recover millions in revenue by keeping students engaged …"
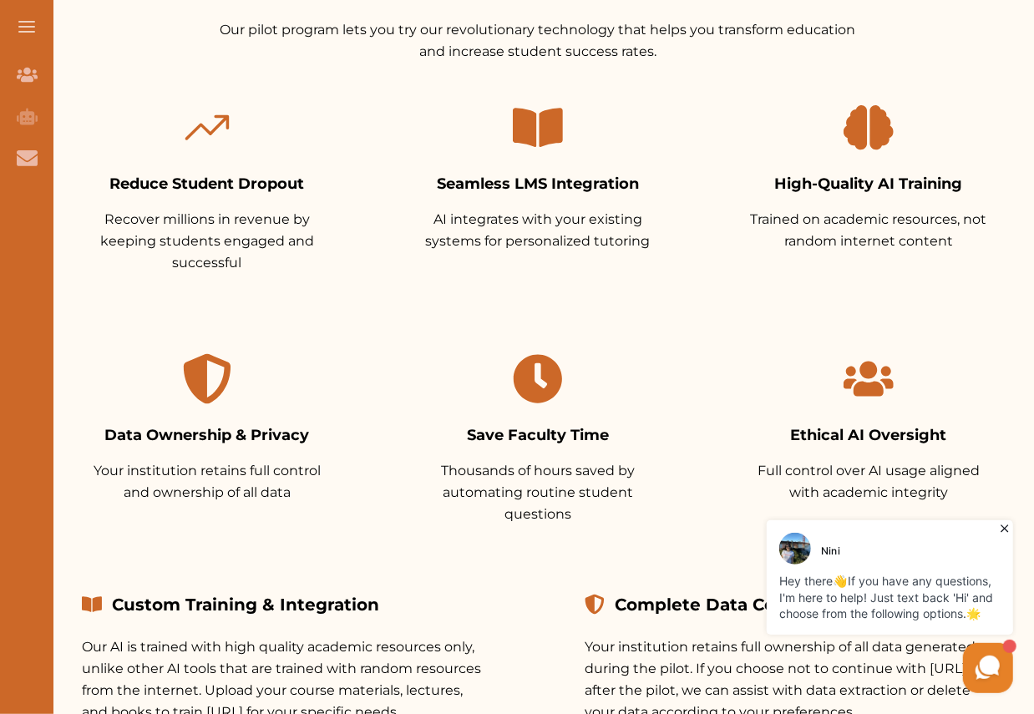
click at [607, 177] on h3 "Seamless LMS Integration" at bounding box center [538, 184] width 251 height 23
copy h3 "Seamless LMS Integration"
click at [553, 191] on h3 "Seamless LMS Integration" at bounding box center [538, 184] width 251 height 23
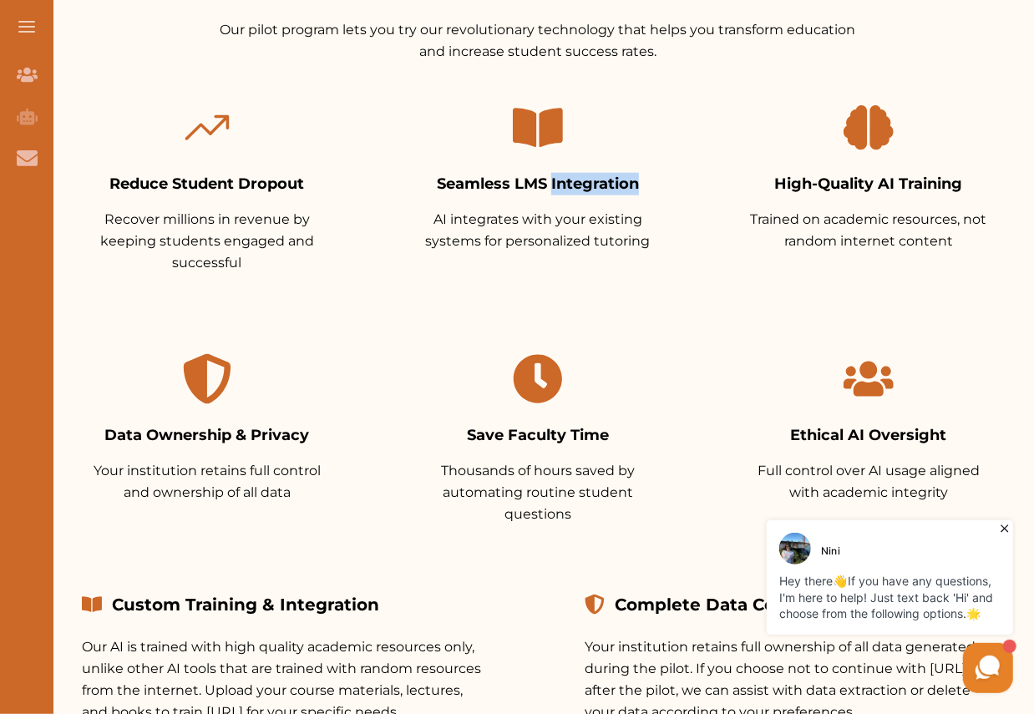
click at [553, 191] on h3 "Seamless LMS Integration" at bounding box center [538, 184] width 251 height 23
click at [563, 258] on div "Seamless LMS Integration AI integrates with your existing systems for personali…" at bounding box center [538, 177] width 304 height 203
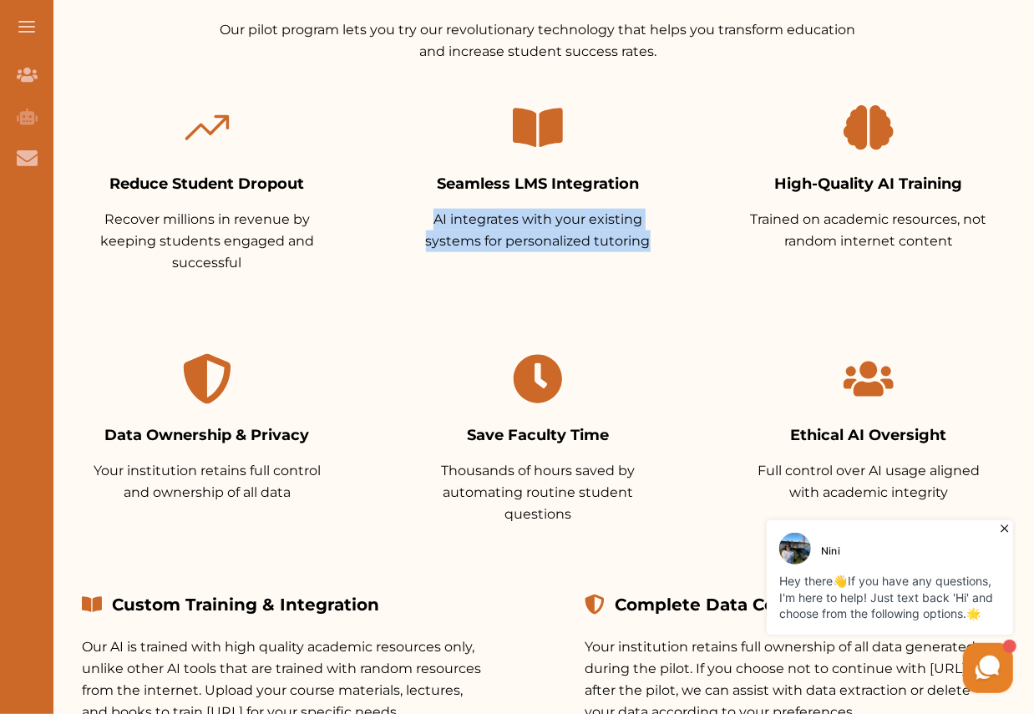
drag, startPoint x: 670, startPoint y: 245, endPoint x: 409, endPoint y: 216, distance: 263.1
click at [409, 216] on div "Seamless LMS Integration AI integrates with your existing systems for personali…" at bounding box center [538, 177] width 304 height 203
copy p "AI integrates with your existing systems for personalized tutoring"
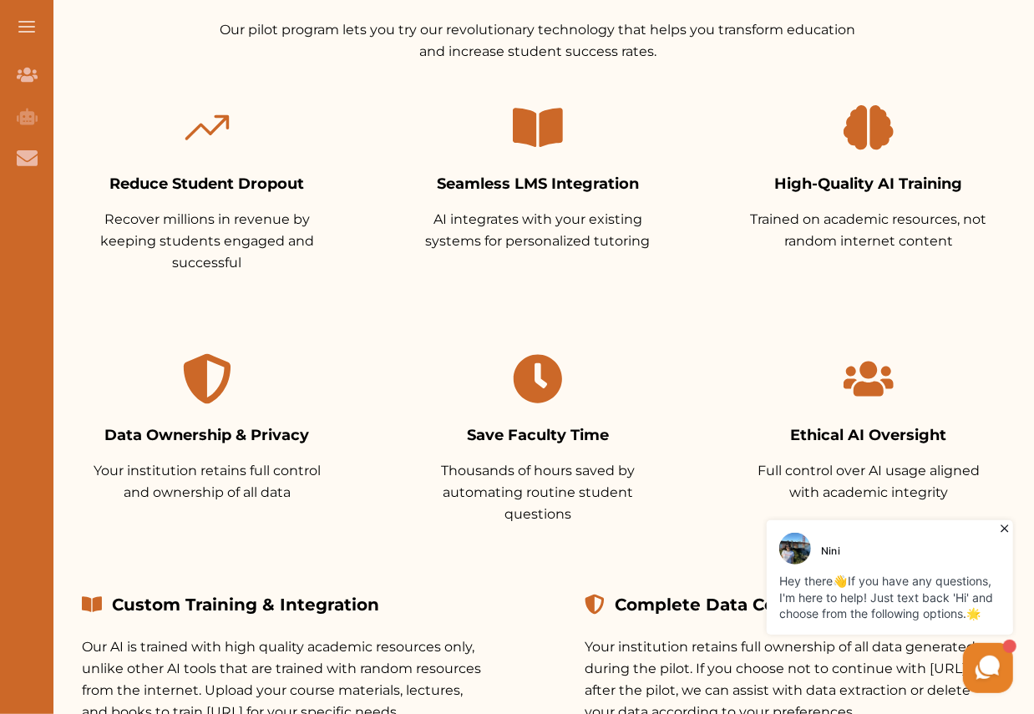
click at [844, 182] on h3 "High-Quality AI Training" at bounding box center [869, 184] width 251 height 23
copy h3 "High-Quality AI Training"
click at [842, 168] on div "High-Quality AI Training Trained on academic resources, not random internet con…" at bounding box center [869, 177] width 304 height 203
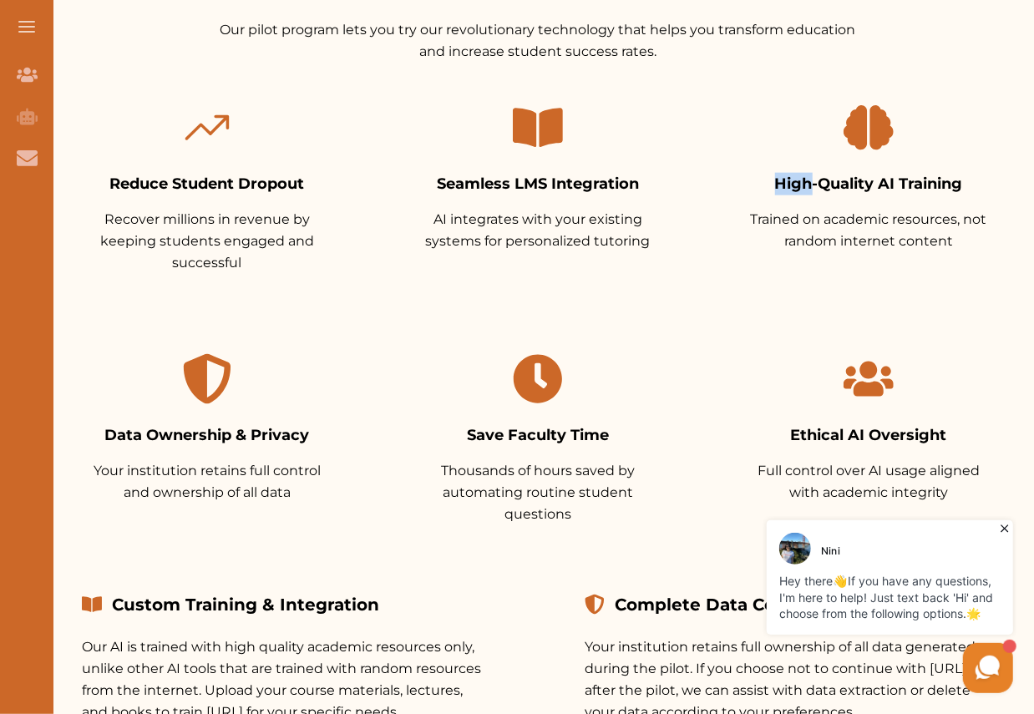
click at [842, 168] on div "High-Quality AI Training Trained on academic resources, not random internet con…" at bounding box center [869, 177] width 304 height 203
click at [899, 290] on div "High-Quality AI Training Trained on academic resources, not random internet con…" at bounding box center [869, 188] width 304 height 225
drag, startPoint x: 966, startPoint y: 228, endPoint x: 706, endPoint y: 218, distance: 260.1
click at [706, 218] on div "Reduce Student Dropout Recover millions in revenue by keeping students engaged …" at bounding box center [538, 314] width 966 height 476
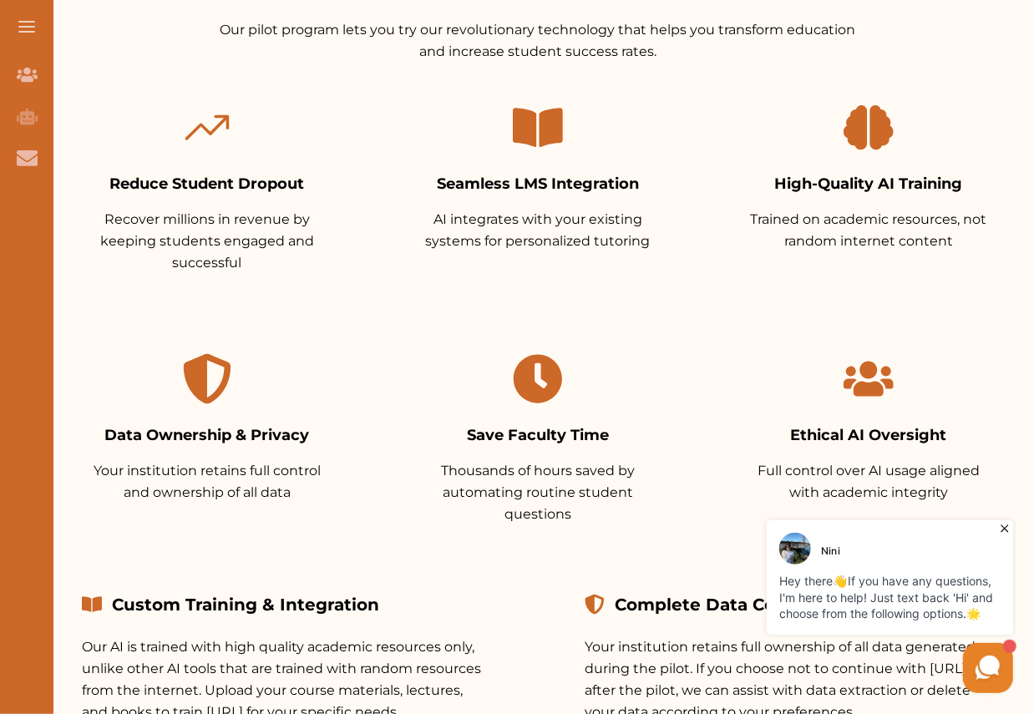
click at [725, 219] on div "High-Quality AI Training Trained on academic resources, not random internet con…" at bounding box center [869, 177] width 304 height 203
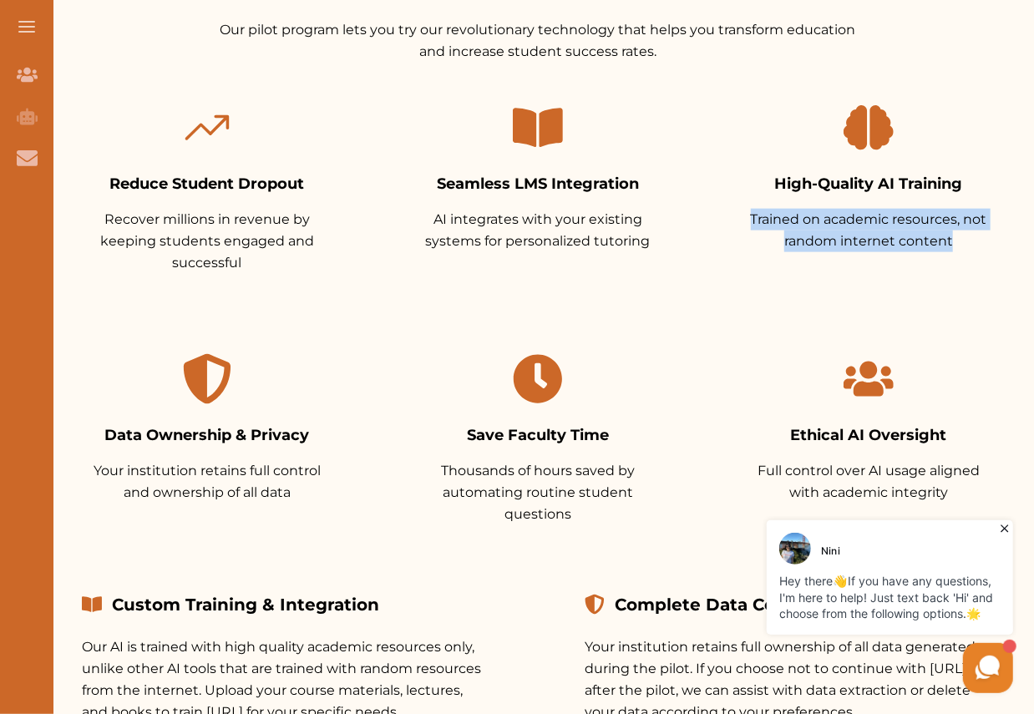
drag, startPoint x: 780, startPoint y: 220, endPoint x: 942, endPoint y: 257, distance: 166.2
click at [943, 257] on div "High-Quality AI Training Trained on academic resources, not random internet con…" at bounding box center [869, 177] width 304 height 203
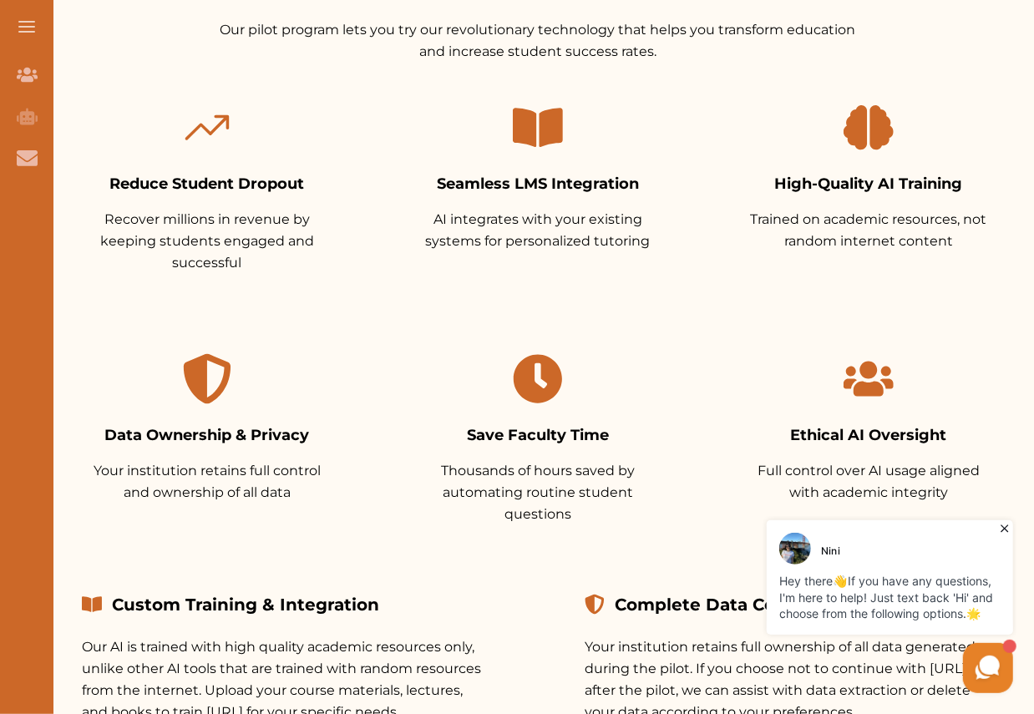
click at [247, 435] on h3 "Data Ownership & Privacy" at bounding box center [207, 435] width 251 height 23
click at [241, 431] on h3 "Data Ownership & Privacy" at bounding box center [207, 435] width 251 height 23
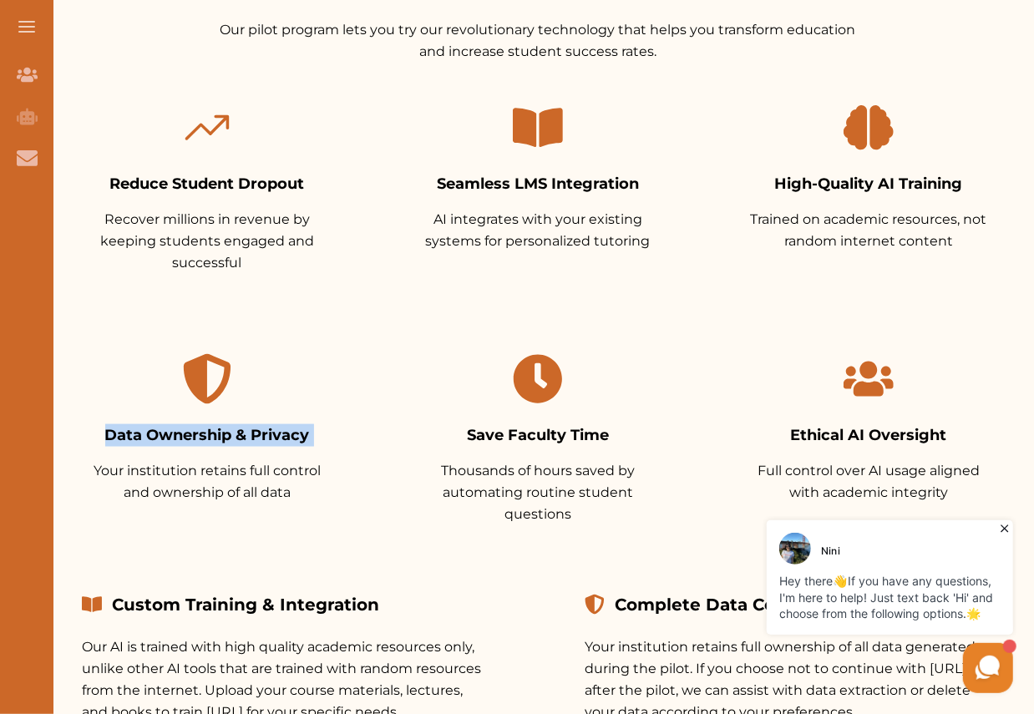
click at [241, 431] on h3 "Data Ownership & Privacy" at bounding box center [207, 435] width 251 height 23
click at [313, 448] on div "Data Ownership & Privacy Your institution retains full control and ownership of…" at bounding box center [207, 429] width 304 height 203
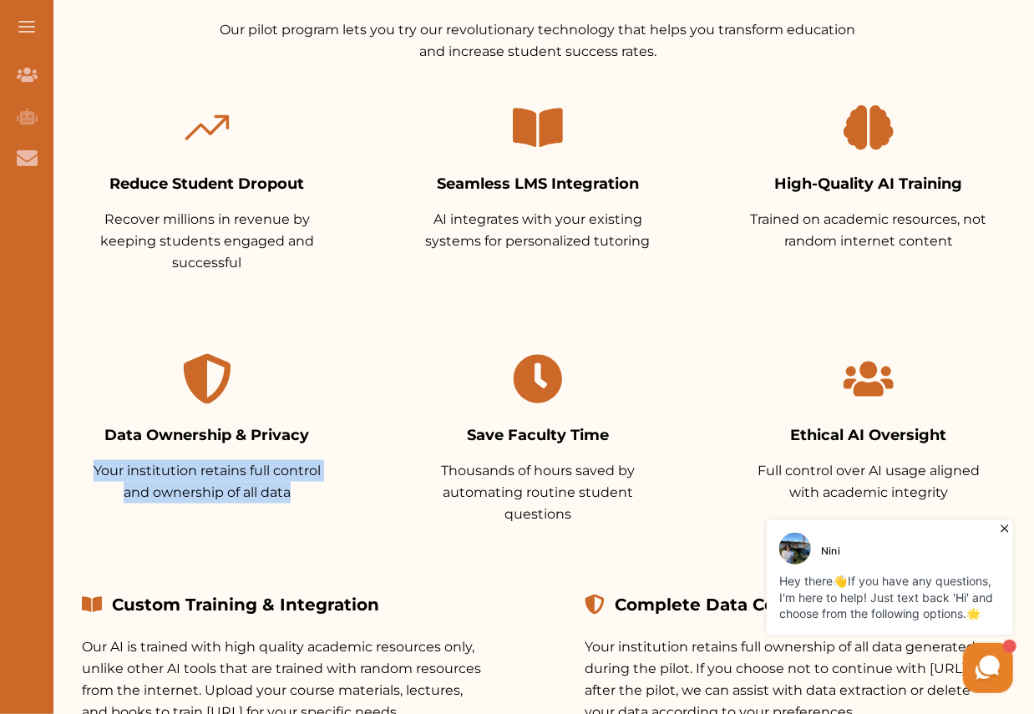
drag, startPoint x: 252, startPoint y: 490, endPoint x: 66, endPoint y: 468, distance: 187.6
click at [66, 468] on div "Data Ownership & Privacy Your institution retains full control and ownership of…" at bounding box center [207, 429] width 304 height 203
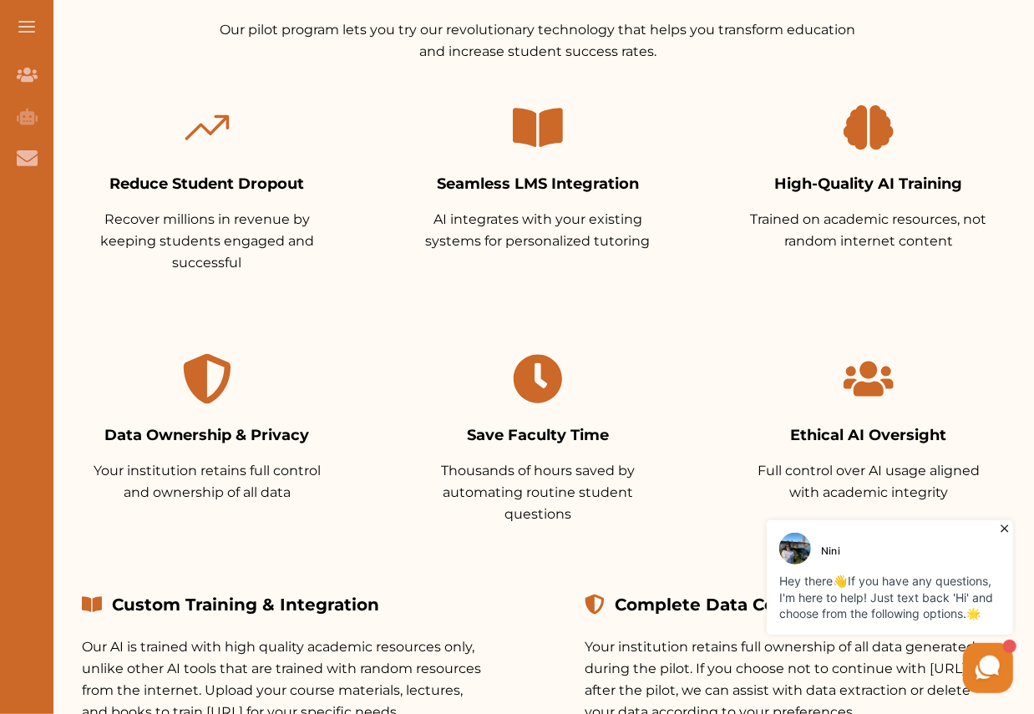
click at [484, 437] on h3 "Save Faculty Time" at bounding box center [538, 435] width 251 height 23
click at [585, 506] on p "Thousands of hours saved by automating routine student questions" at bounding box center [538, 492] width 251 height 65
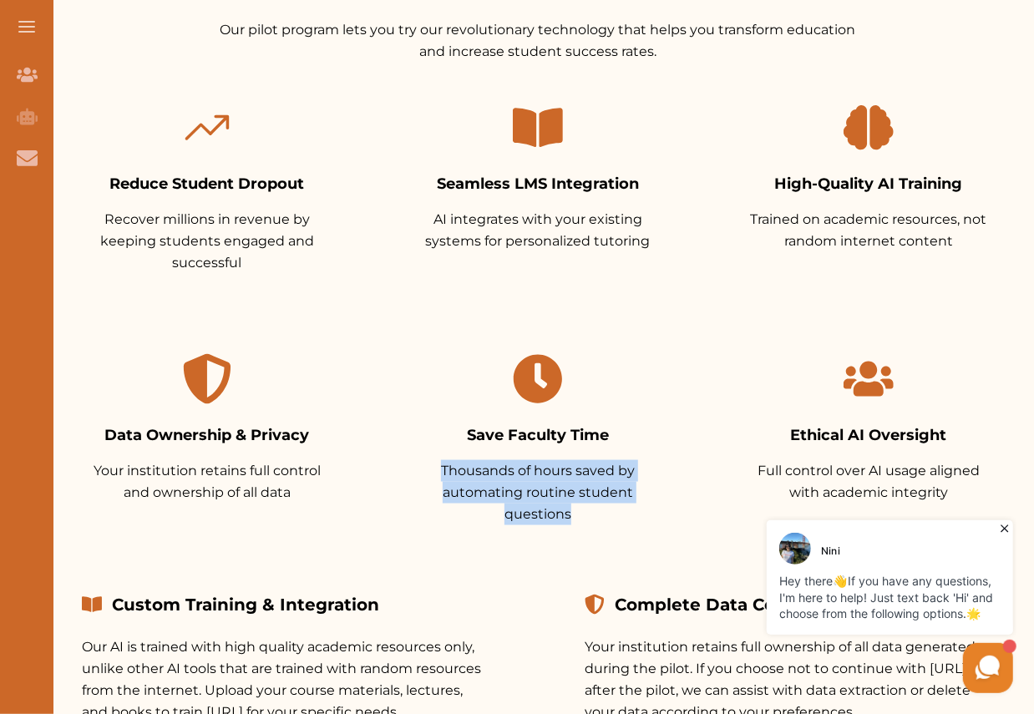
drag, startPoint x: 590, startPoint y: 519, endPoint x: 434, endPoint y: 472, distance: 163.1
click at [434, 472] on p "Thousands of hours saved by automating routine student questions" at bounding box center [538, 492] width 251 height 65
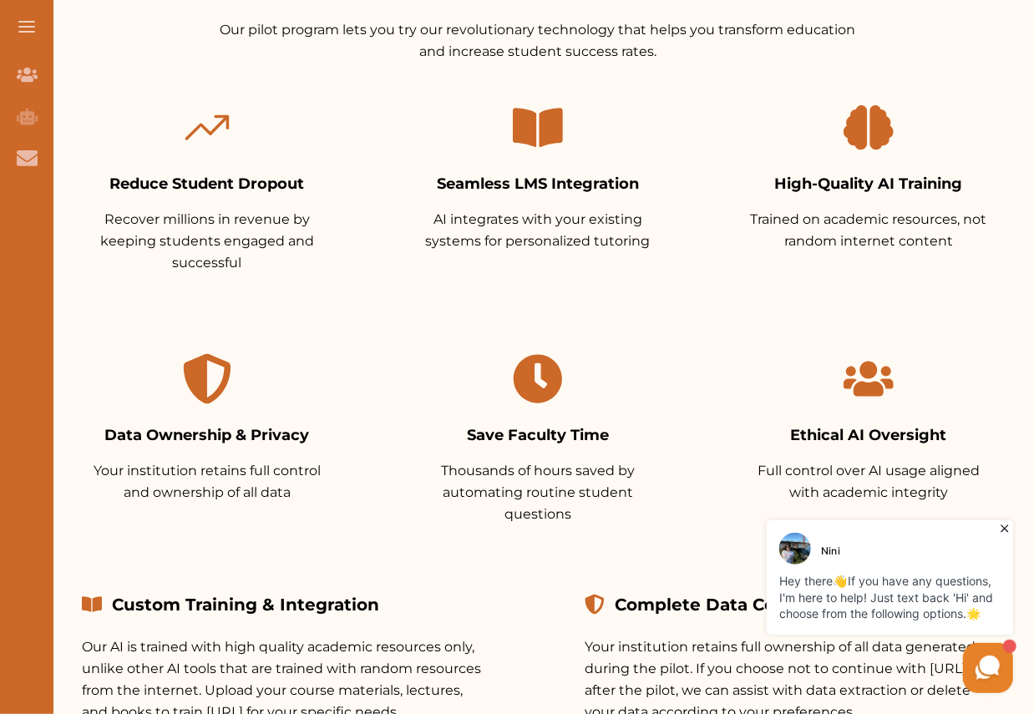
click at [801, 435] on h3 "Ethical AI Oversight" at bounding box center [869, 435] width 251 height 23
click at [793, 479] on p "Full control over AI usage aligned with academic integrity" at bounding box center [869, 481] width 251 height 43
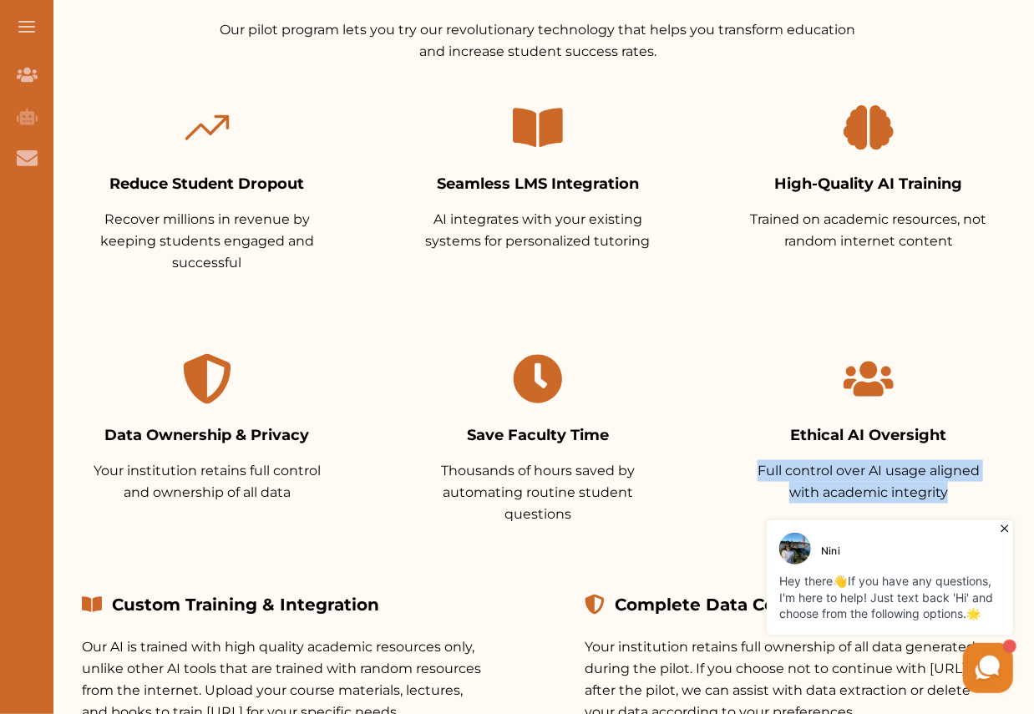
drag, startPoint x: 767, startPoint y: 466, endPoint x: 1003, endPoint y: 494, distance: 237.3
click at [1003, 494] on div "Ethical AI Oversight Full control over AI usage aligned with academic integrity" at bounding box center [869, 429] width 304 height 203
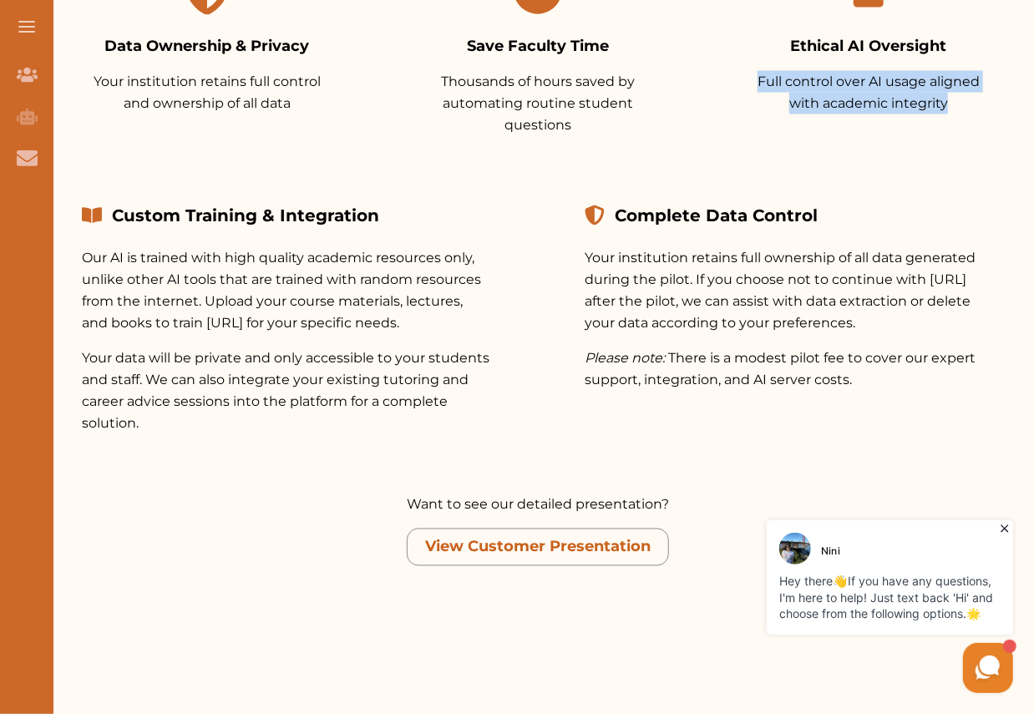
scroll to position [1321, 0]
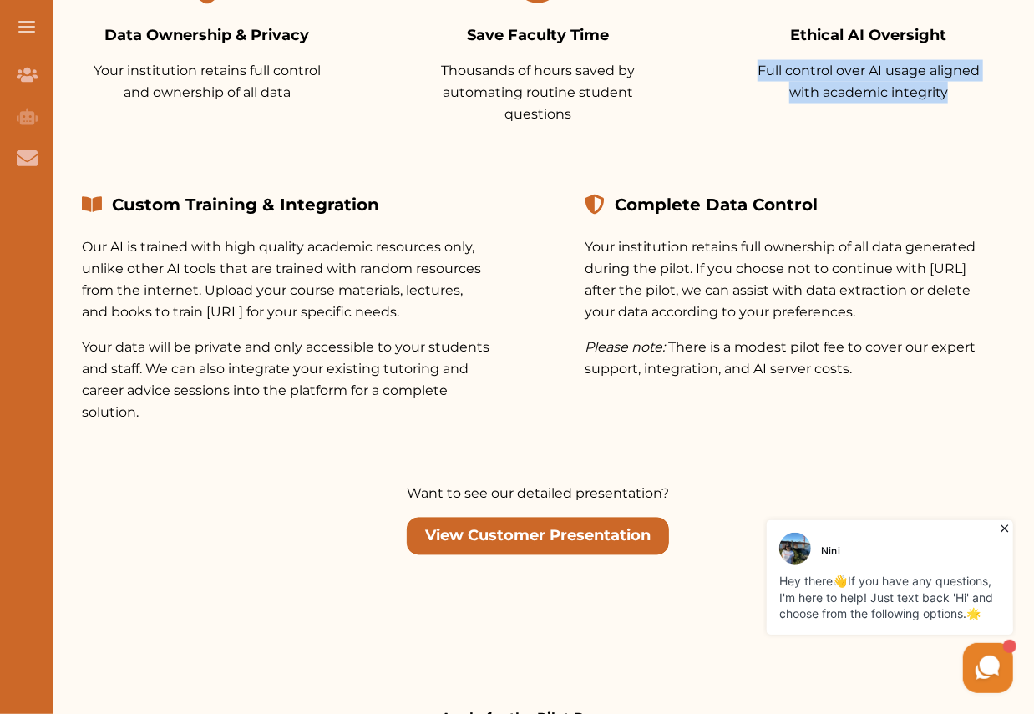
click at [581, 547] on button "View Customer Presentation" at bounding box center [538, 537] width 262 height 38
click at [597, 532] on link "View Customer Presentation" at bounding box center [538, 537] width 226 height 23
